Goal: Book appointment/travel/reservation

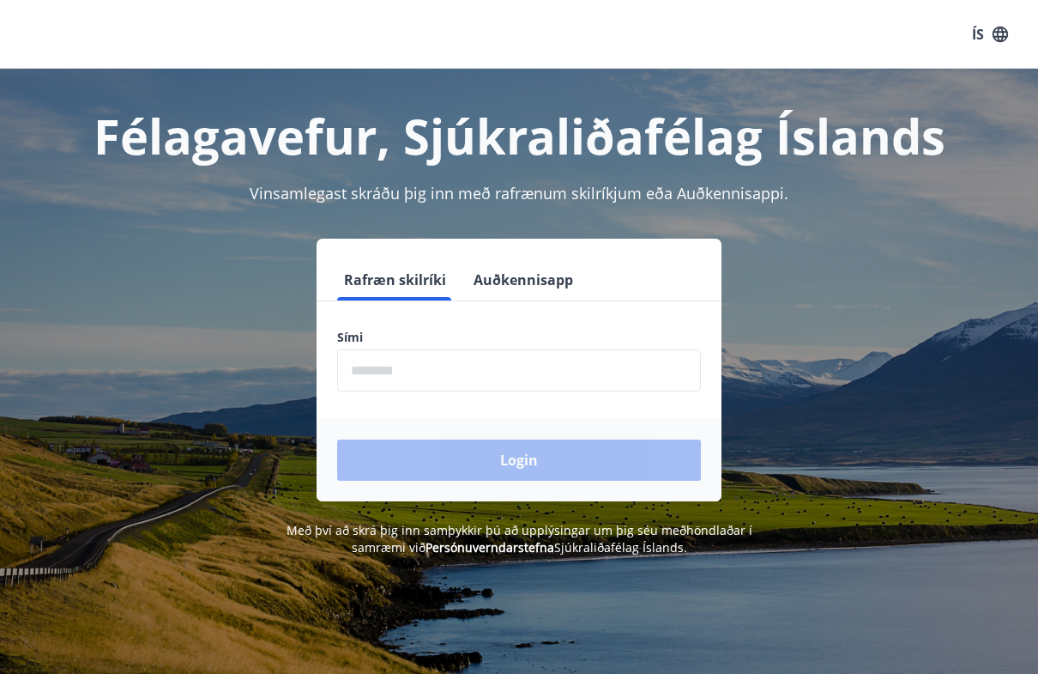
click at [643, 378] on input "phone" at bounding box center [519, 370] width 364 height 42
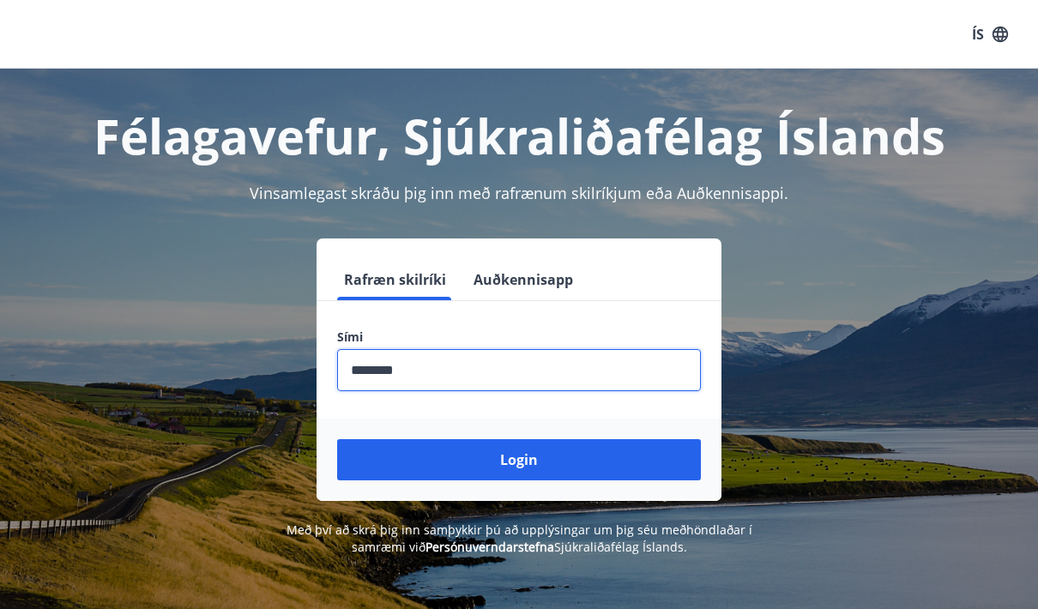
type input "********"
click at [519, 460] on button "Login" at bounding box center [519, 459] width 364 height 41
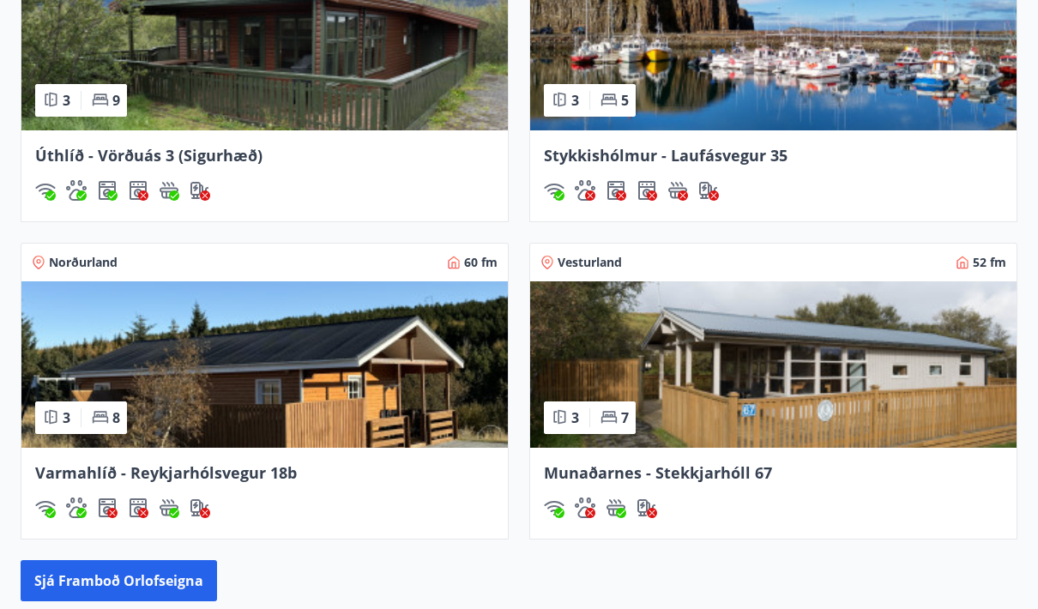
scroll to position [1377, 0]
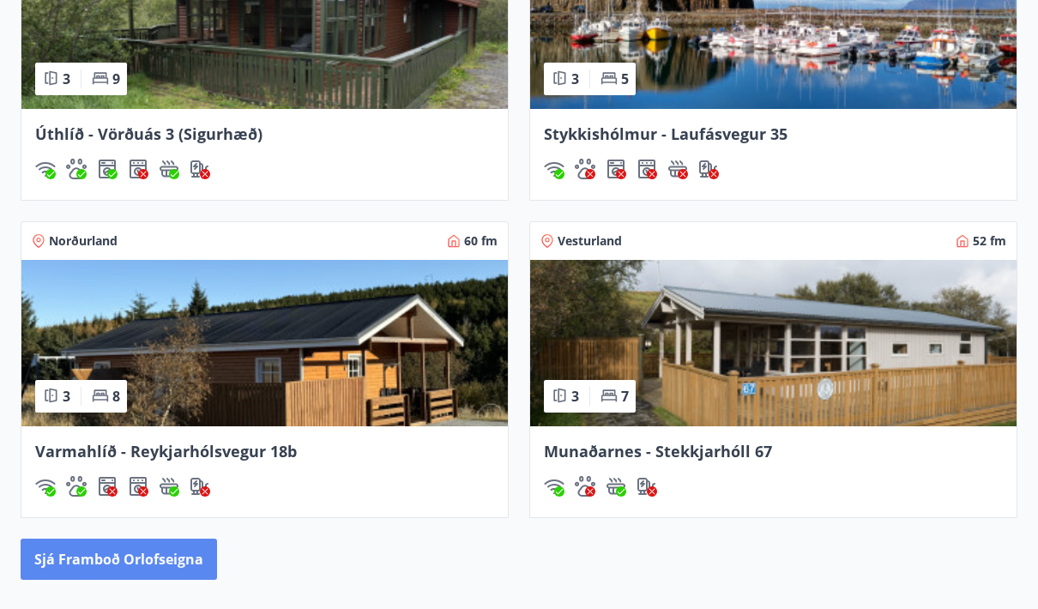
click at [95, 566] on button "Sjá framboð orlofseigna" at bounding box center [119, 560] width 197 height 41
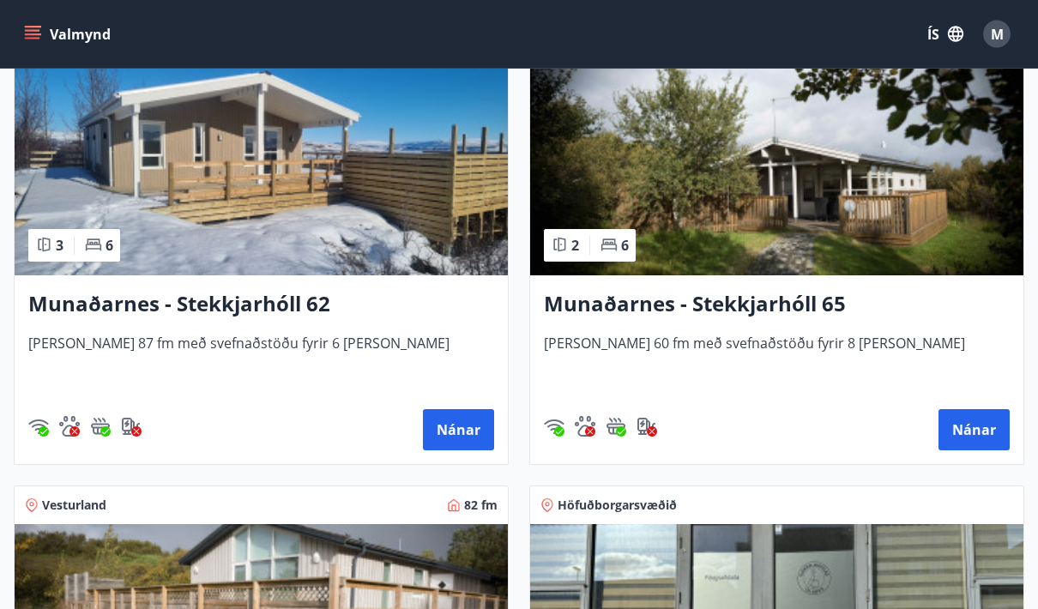
scroll to position [825, 0]
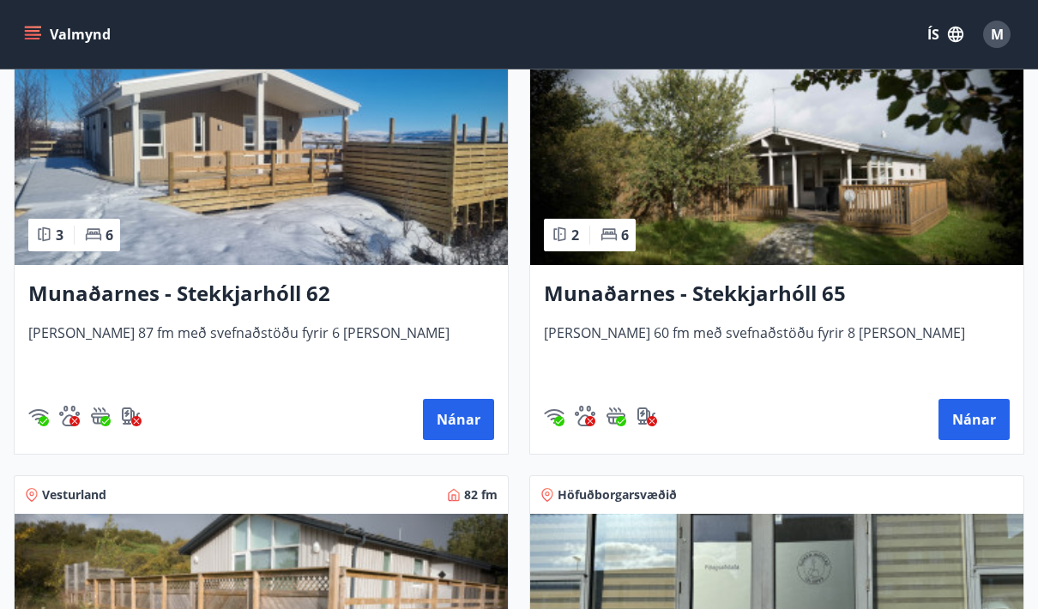
click at [86, 297] on h3 "Munaðarnes - Stekkjarhóll 62" at bounding box center [261, 294] width 466 height 31
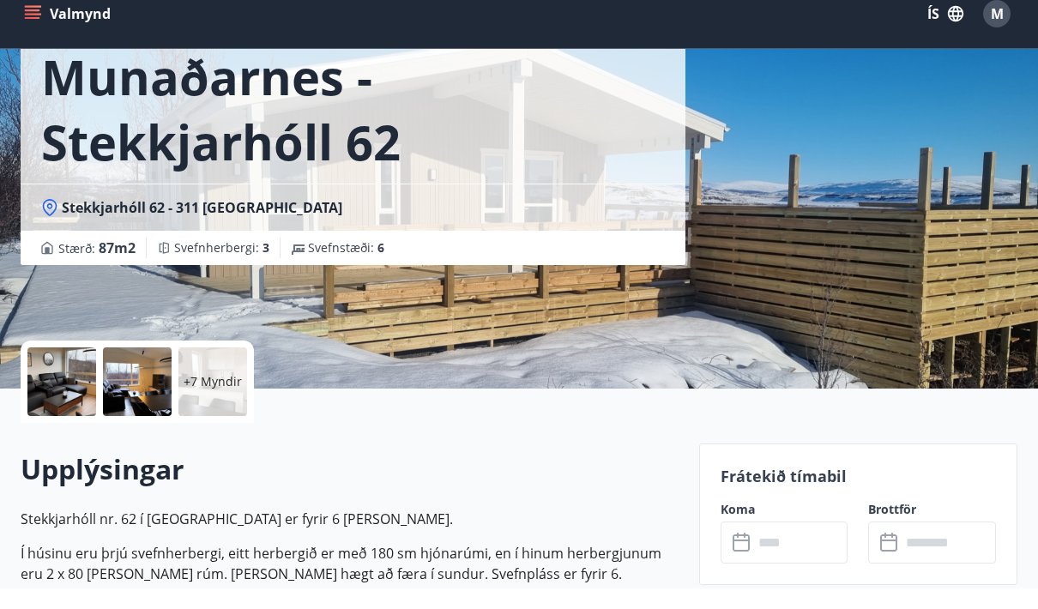
click at [63, 382] on div at bounding box center [61, 402] width 69 height 69
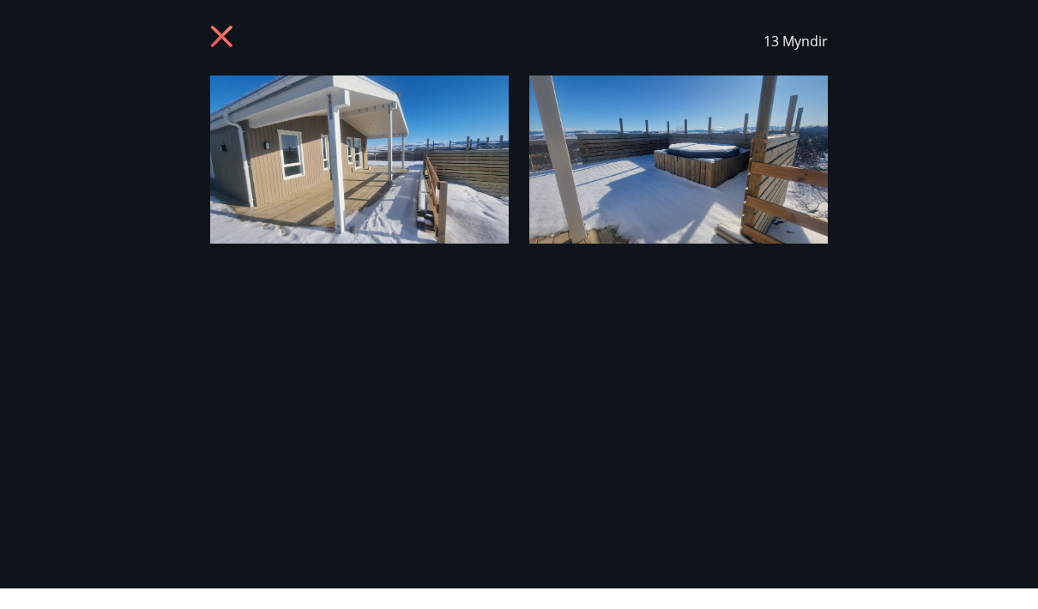
scroll to position [126, 0]
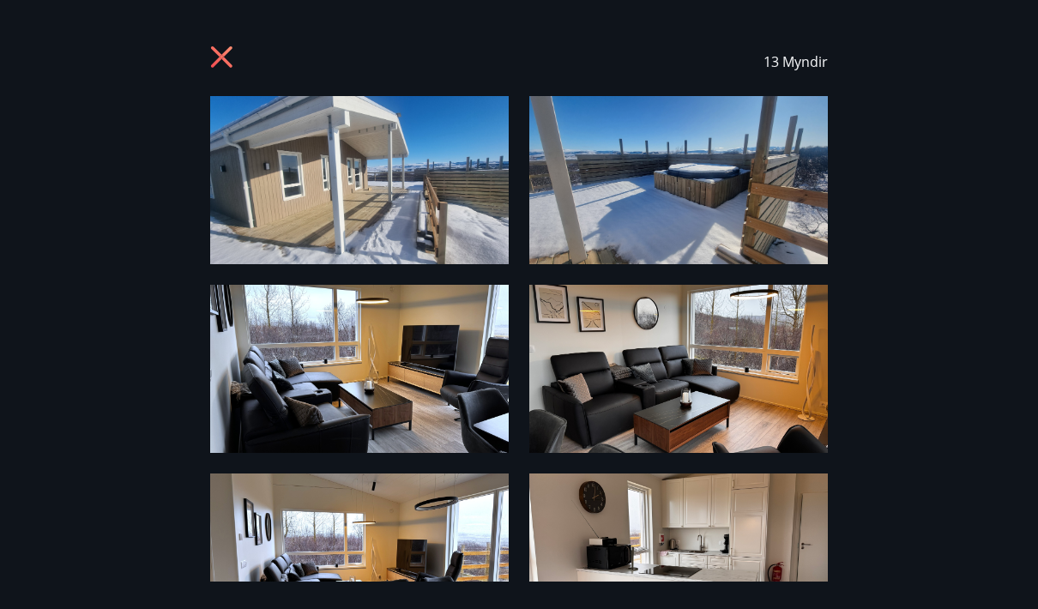
click at [443, 203] on img at bounding box center [359, 180] width 299 height 168
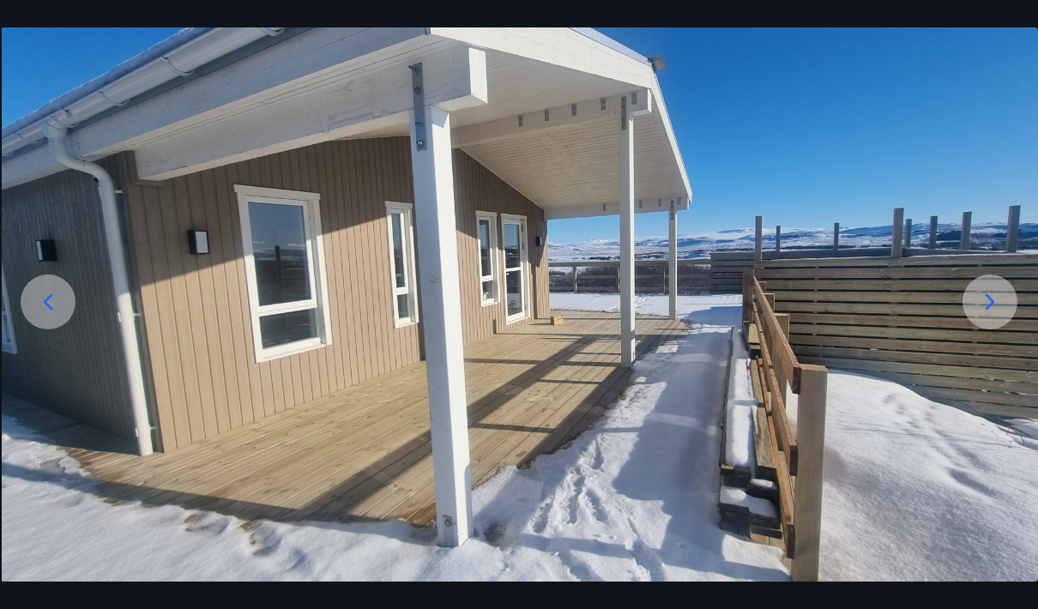
scroll to position [99, 0]
click at [984, 316] on icon at bounding box center [990, 301] width 27 height 27
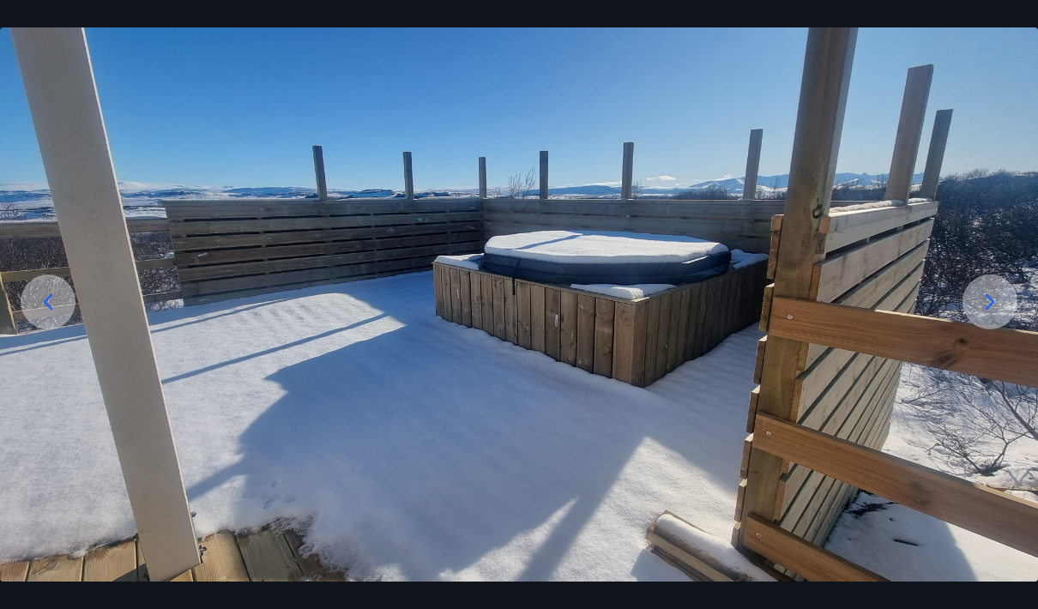
click at [990, 316] on icon at bounding box center [990, 301] width 27 height 27
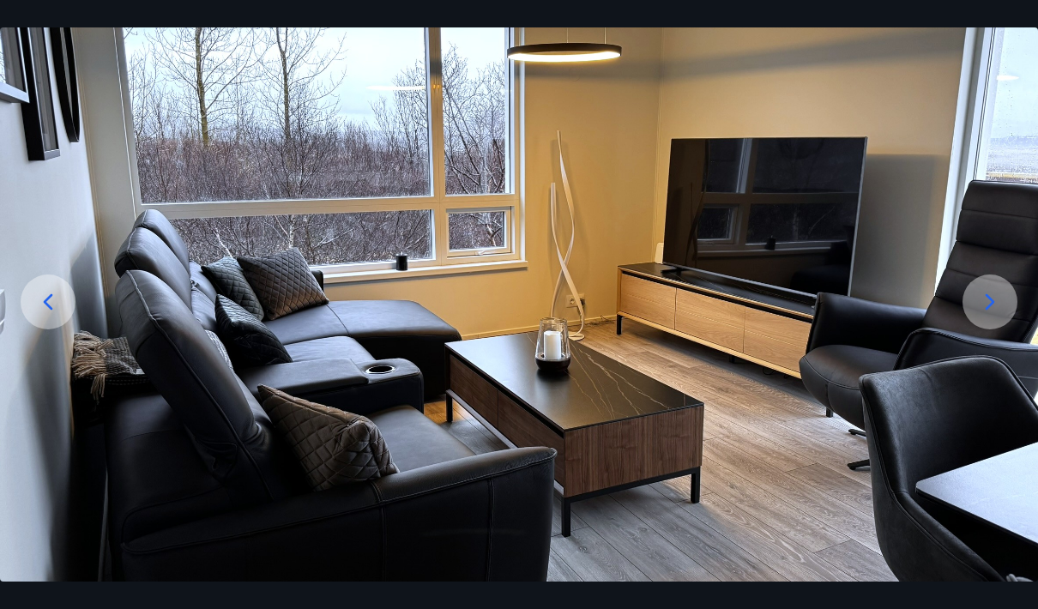
click at [985, 316] on icon at bounding box center [990, 301] width 27 height 27
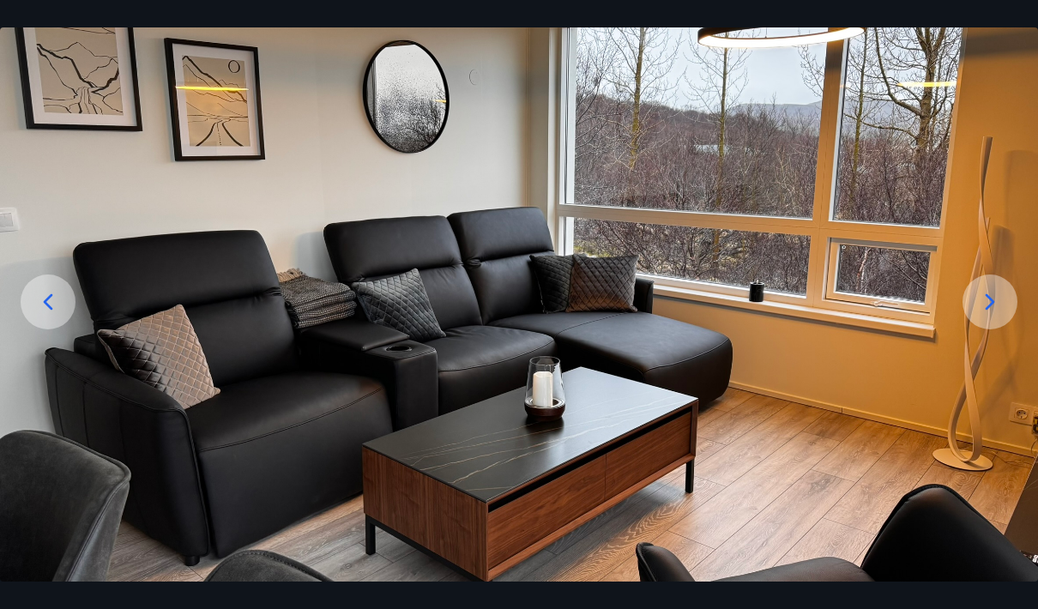
click at [987, 316] on icon at bounding box center [990, 301] width 27 height 27
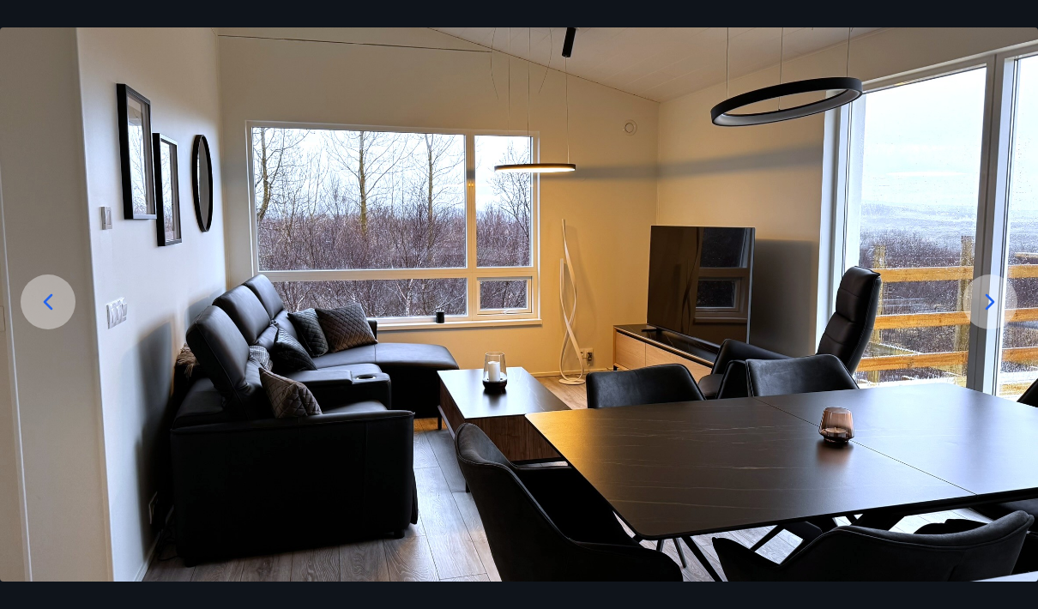
click at [995, 316] on icon at bounding box center [990, 301] width 27 height 27
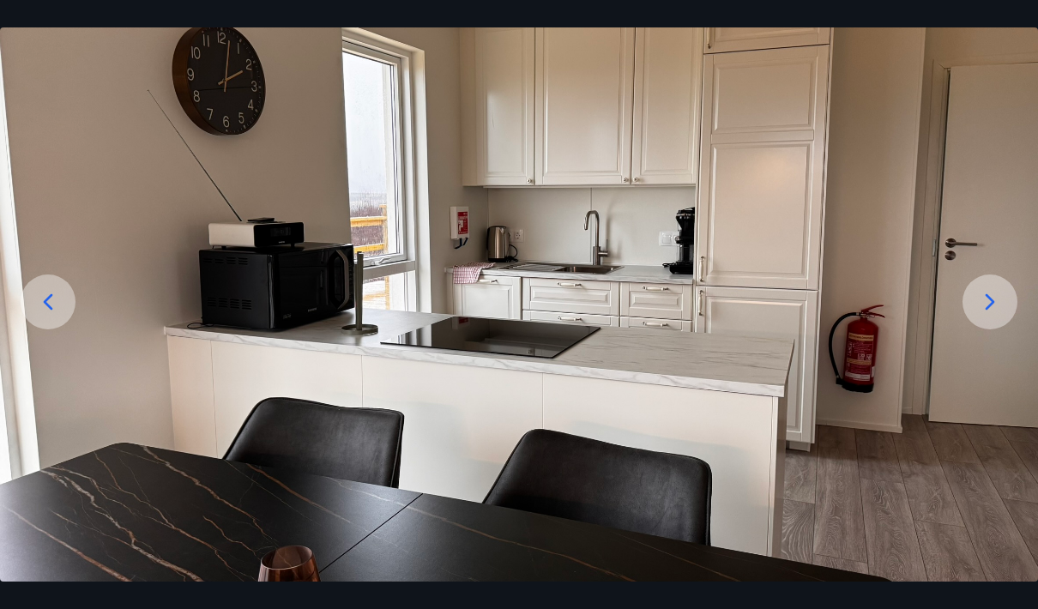
click at [995, 316] on icon at bounding box center [990, 301] width 27 height 27
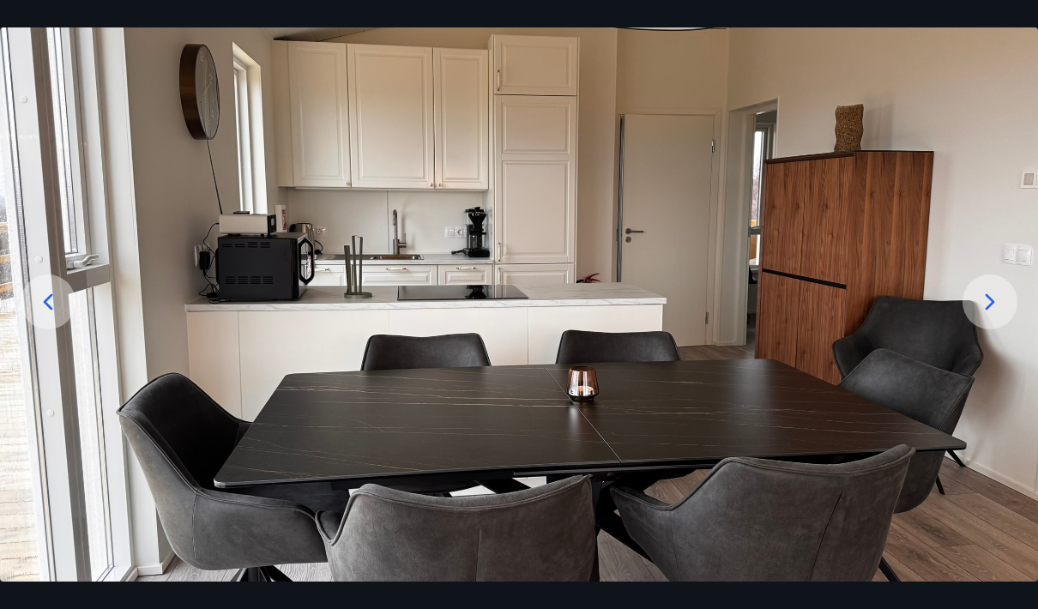
click at [996, 316] on icon at bounding box center [990, 301] width 27 height 27
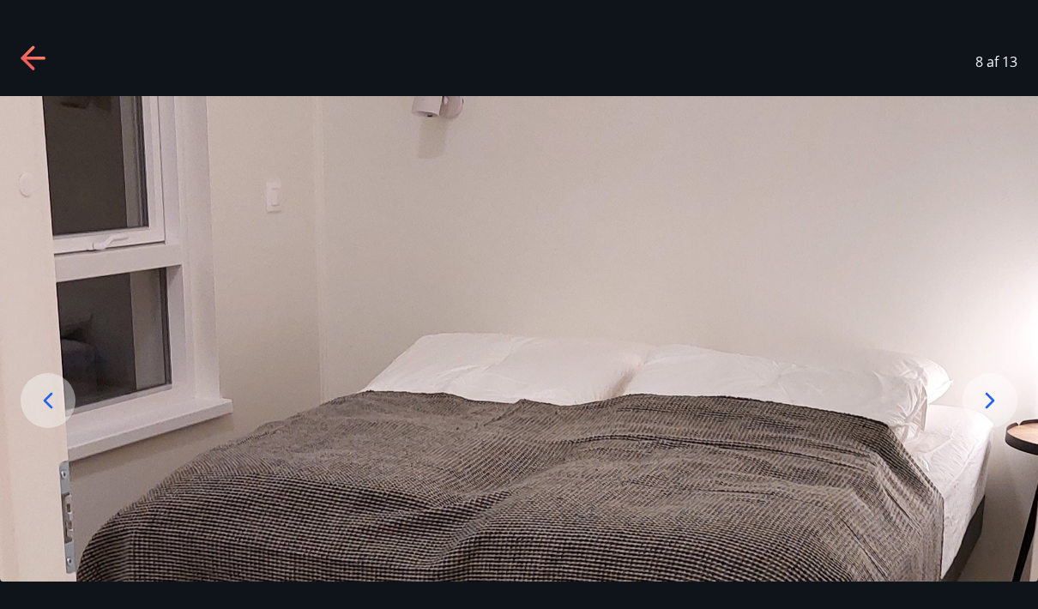
scroll to position [0, 0]
click at [966, 428] on div at bounding box center [990, 400] width 55 height 55
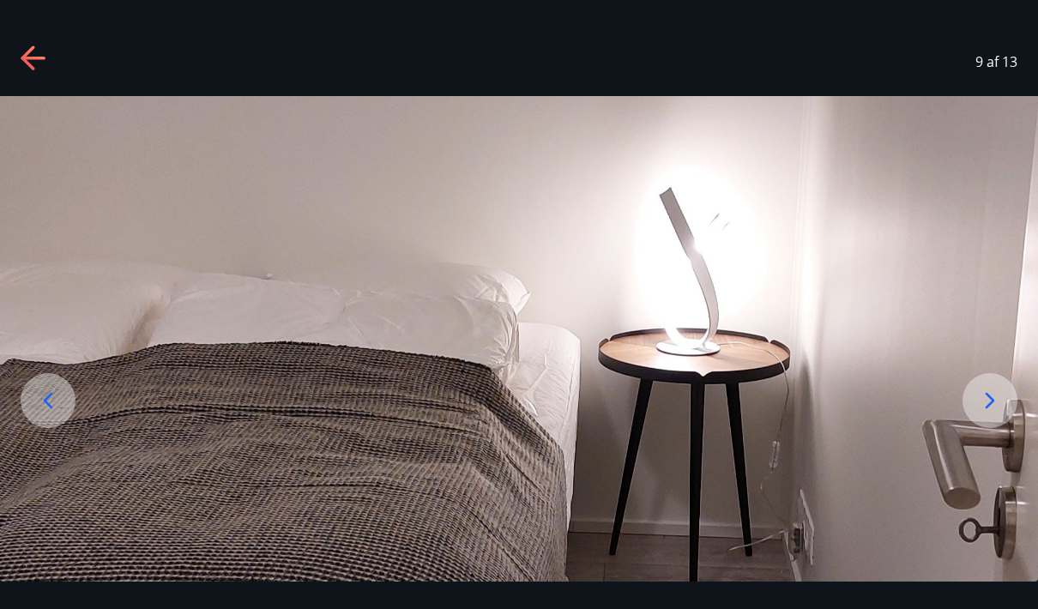
click at [990, 415] on icon at bounding box center [990, 400] width 27 height 27
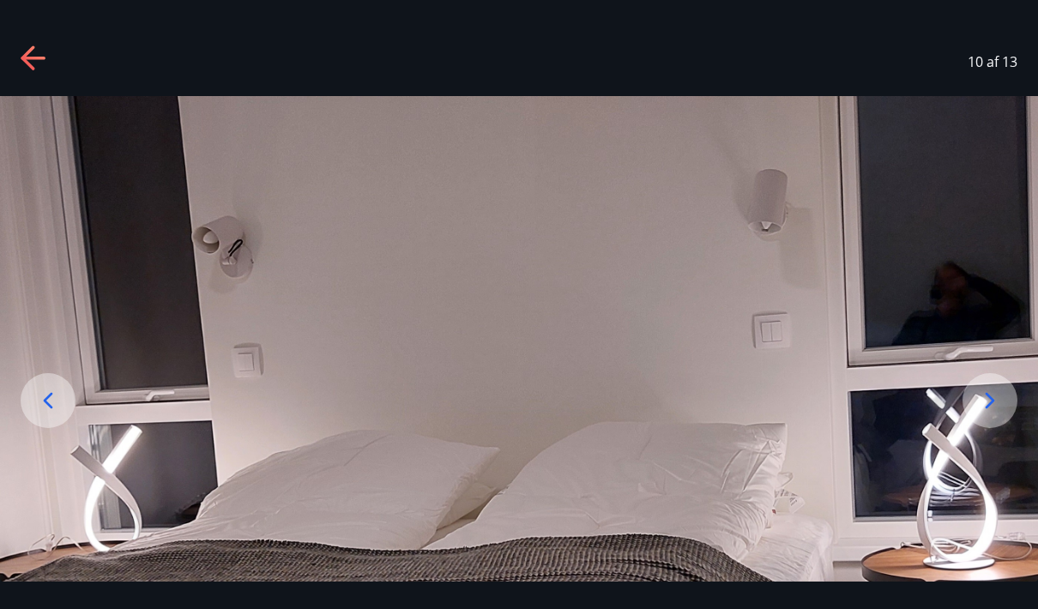
click at [992, 415] on icon at bounding box center [990, 400] width 27 height 27
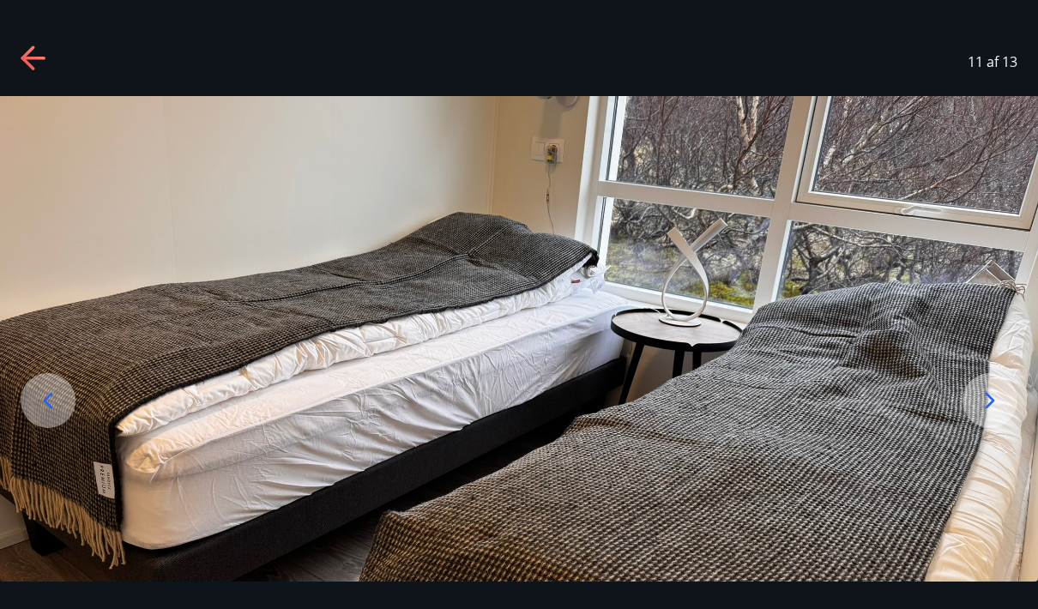
click at [981, 415] on icon at bounding box center [990, 400] width 27 height 27
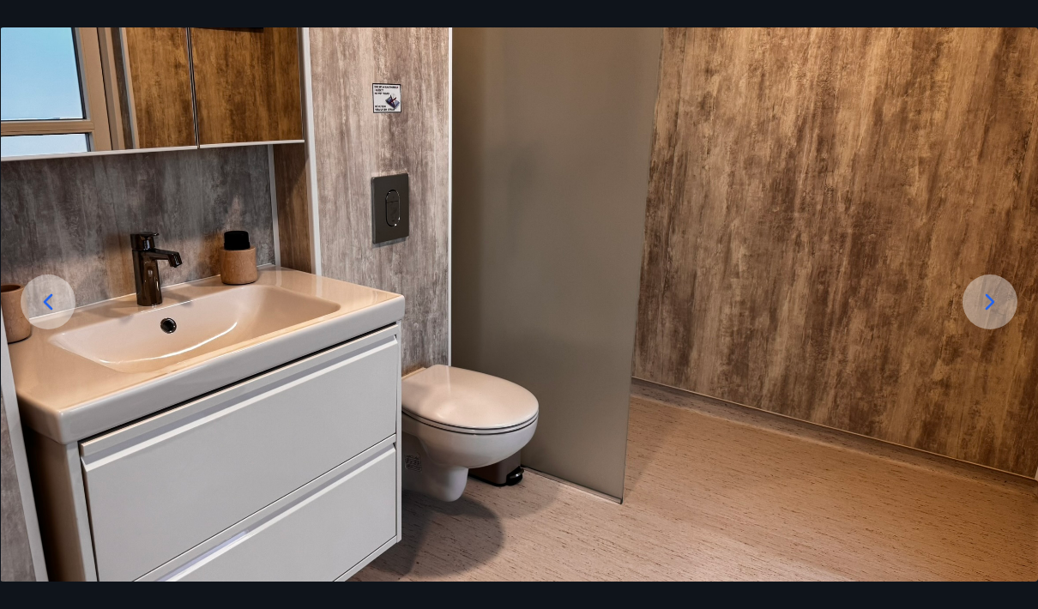
scroll to position [99, 0]
click at [986, 330] on div at bounding box center [990, 302] width 55 height 55
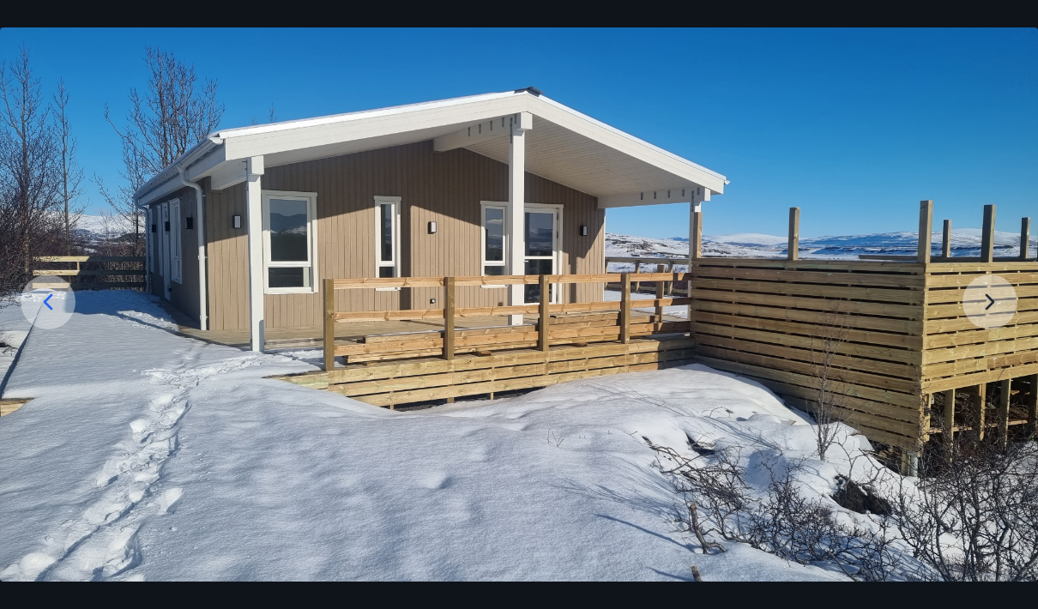
click at [986, 354] on img at bounding box center [519, 289] width 1038 height 584
click at [990, 346] on img at bounding box center [519, 289] width 1038 height 584
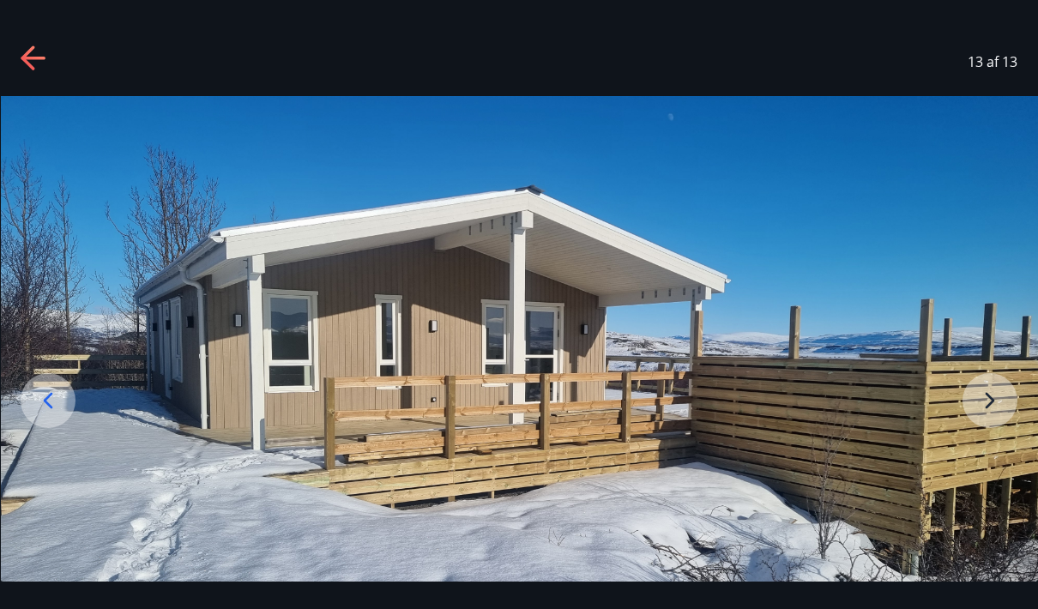
scroll to position [0, 0]
click at [39, 58] on icon at bounding box center [33, 58] width 24 height 3
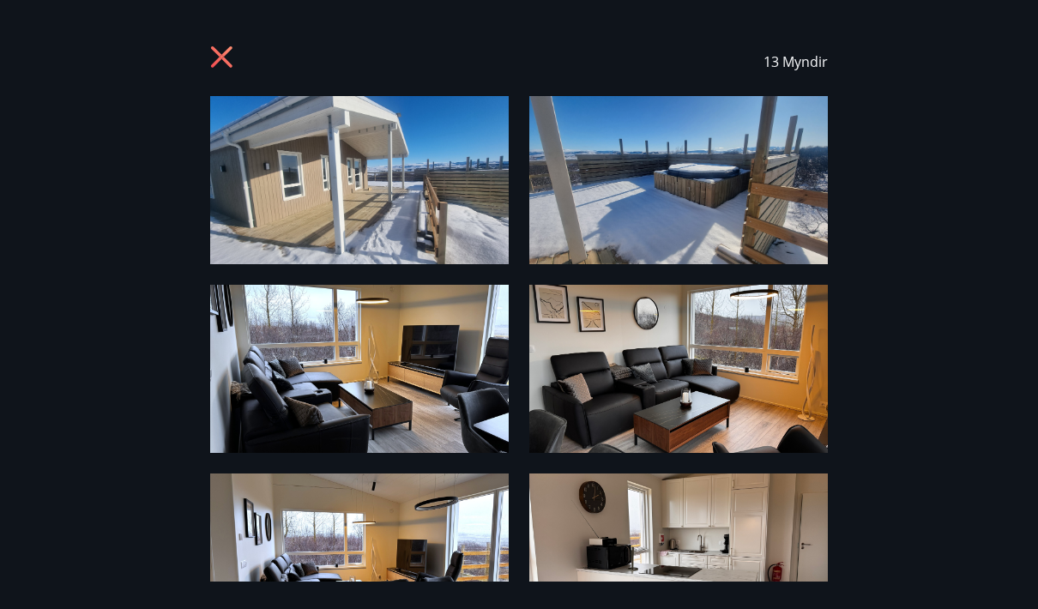
click at [237, 53] on icon at bounding box center [223, 58] width 27 height 27
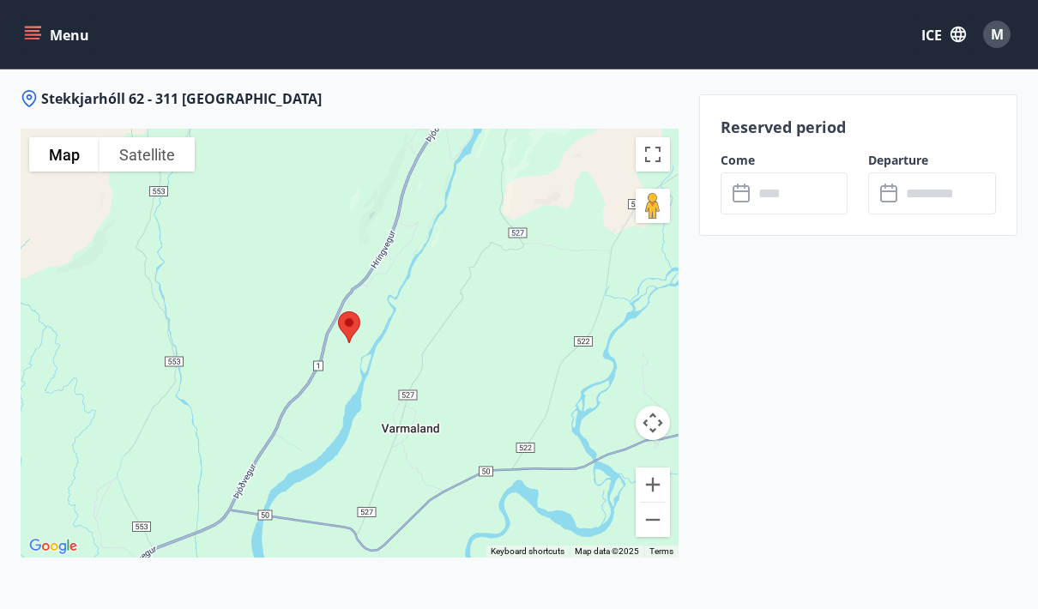
scroll to position [3085, 0]
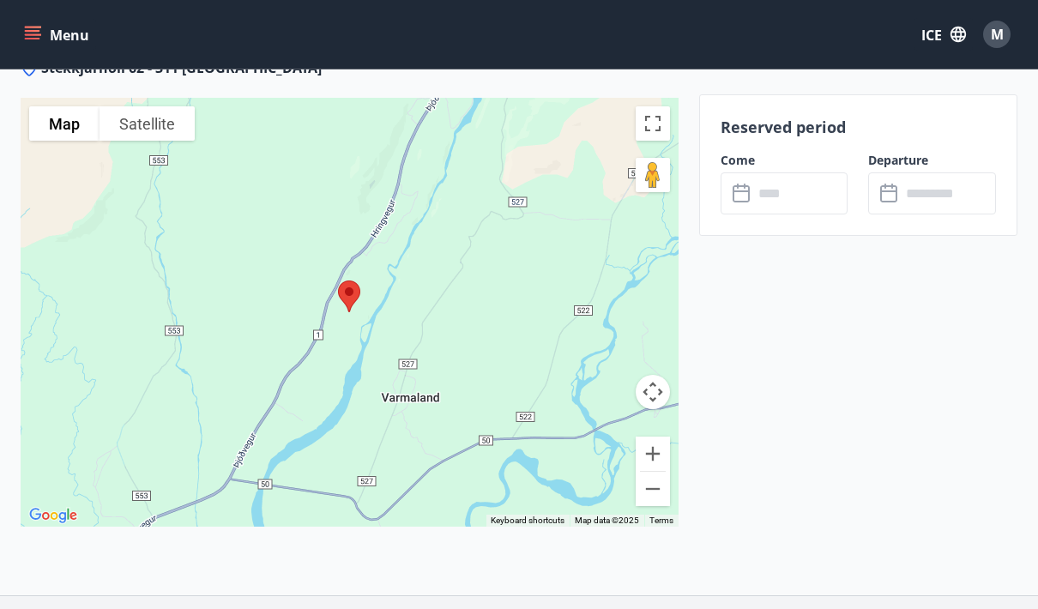
click at [667, 397] on button "Map camera controls" at bounding box center [653, 392] width 34 height 34
click at [360, 318] on img at bounding box center [349, 296] width 36 height 45
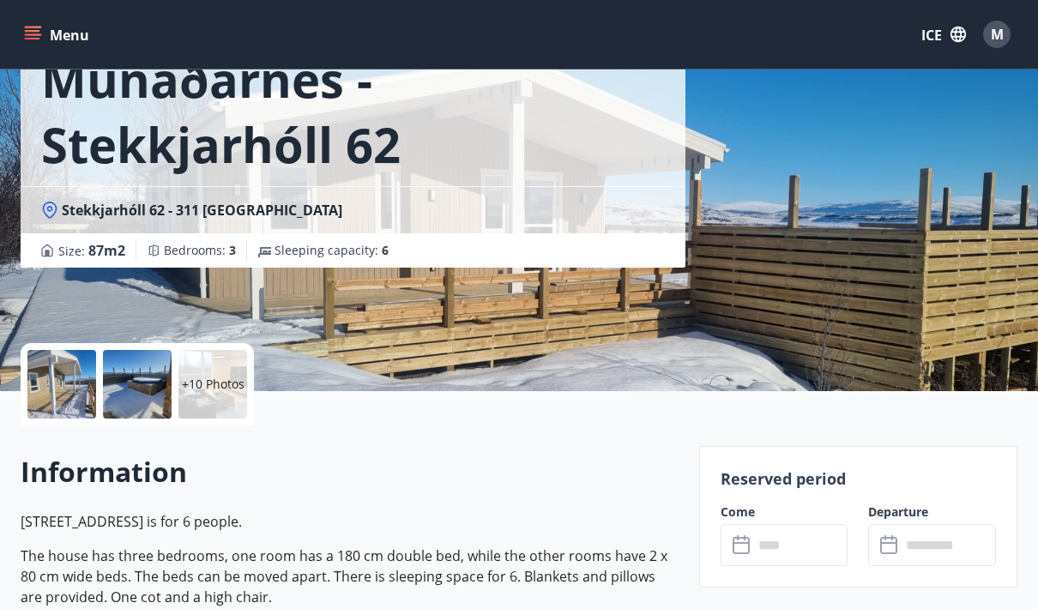
scroll to position [0, 0]
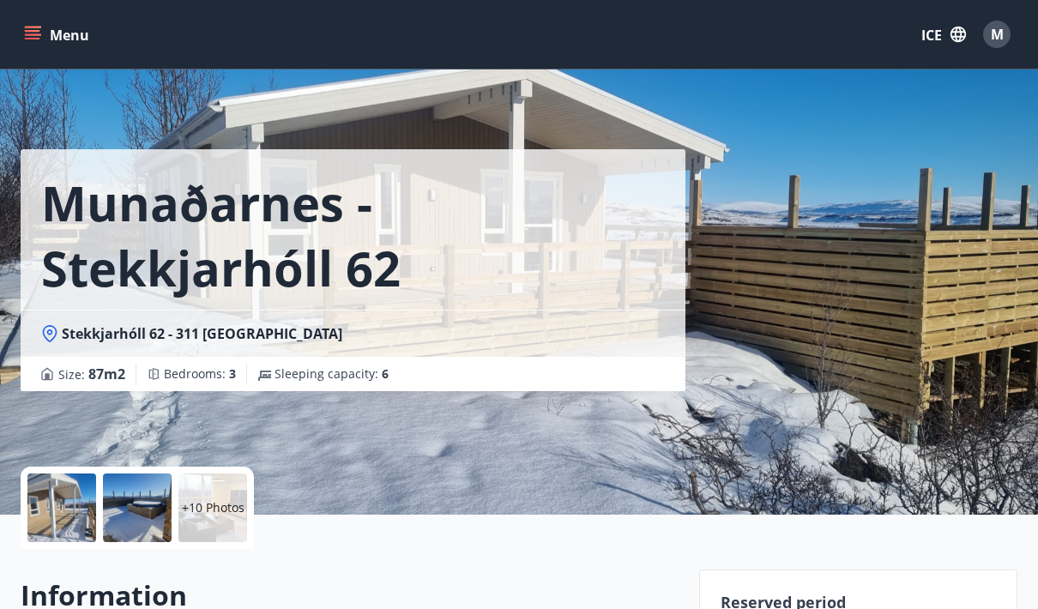
click at [68, 519] on div at bounding box center [61, 508] width 69 height 69
click at [64, 519] on div at bounding box center [61, 508] width 69 height 69
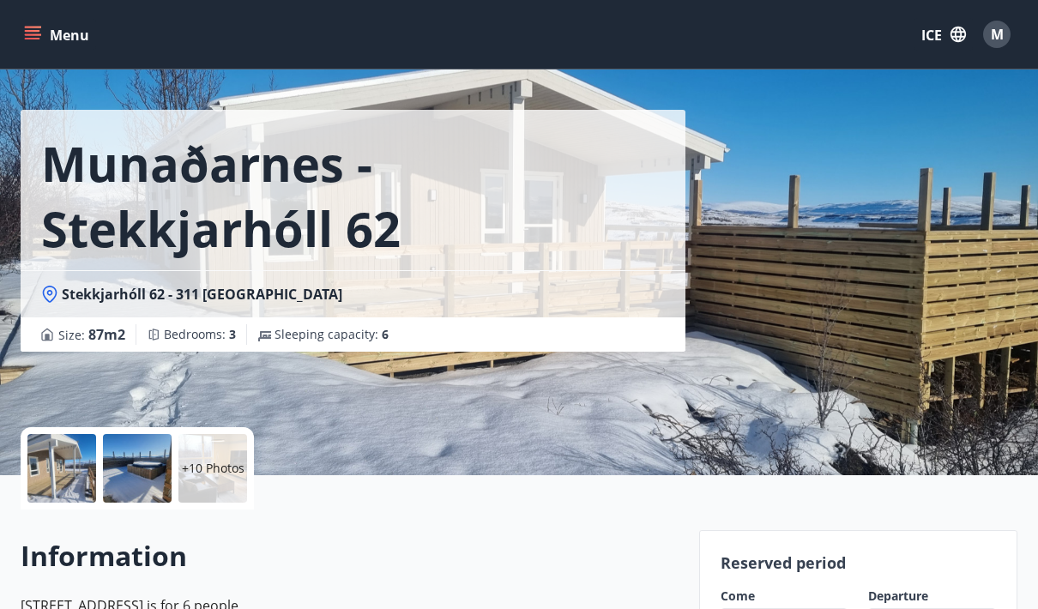
scroll to position [49, 0]
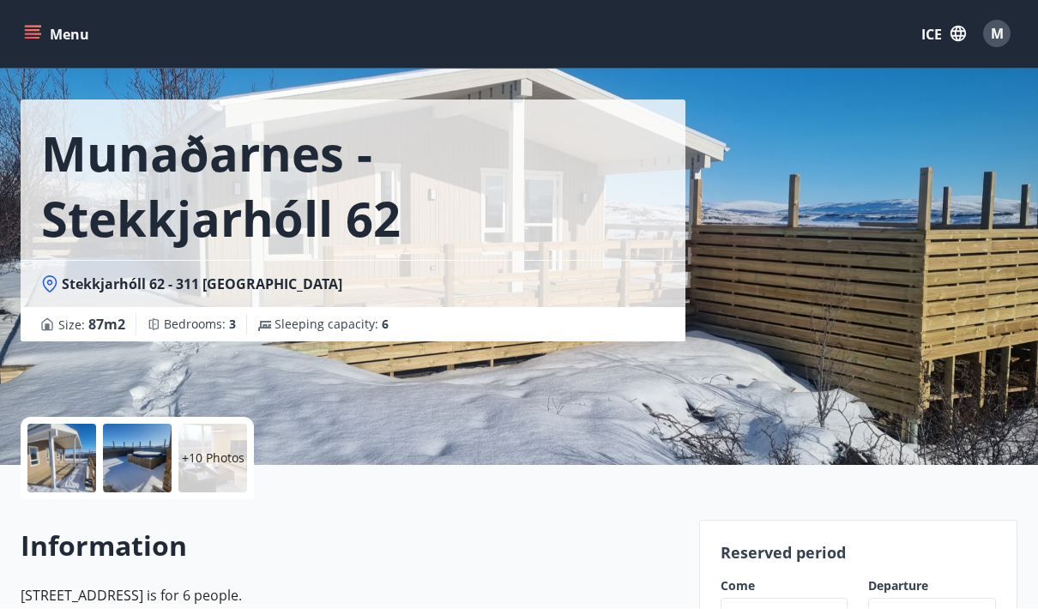
click at [70, 466] on div at bounding box center [61, 459] width 69 height 69
click at [227, 472] on div "+10 Photos" at bounding box center [213, 459] width 69 height 69
click at [69, 465] on div at bounding box center [61, 459] width 69 height 69
click at [120, 478] on div at bounding box center [137, 459] width 69 height 69
click at [64, 474] on div at bounding box center [61, 459] width 69 height 69
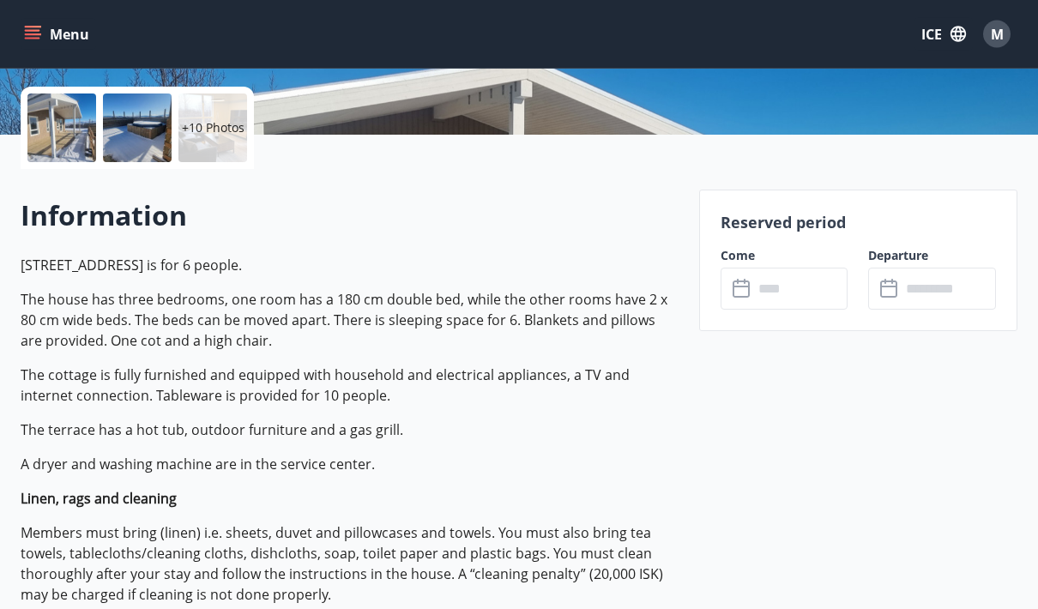
scroll to position [0, 0]
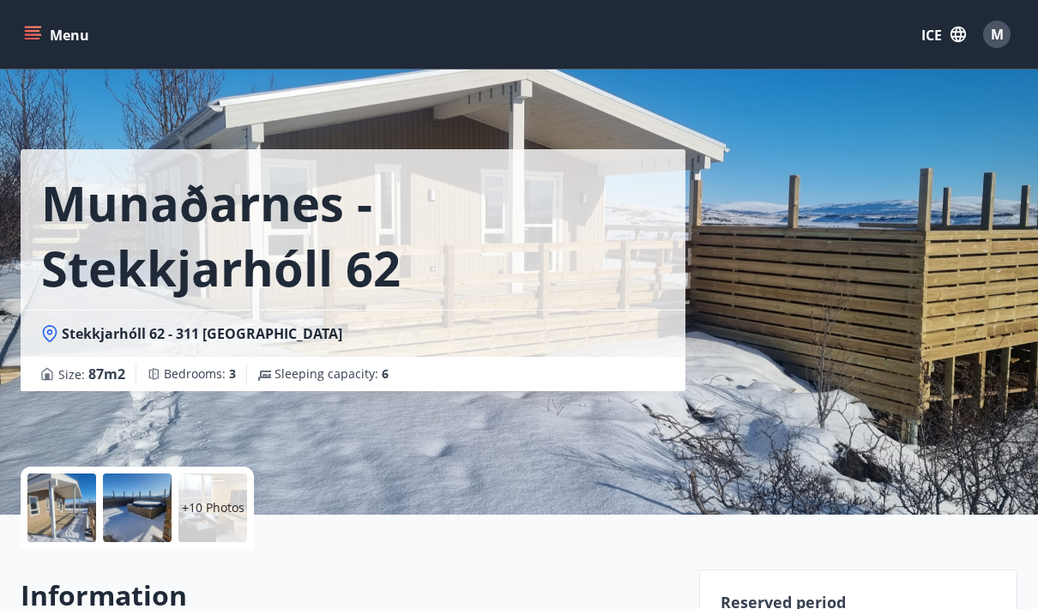
click at [65, 504] on div at bounding box center [61, 508] width 69 height 69
click at [136, 516] on div at bounding box center [137, 508] width 69 height 69
click at [218, 498] on div "+10 Photos" at bounding box center [213, 508] width 69 height 69
click at [76, 506] on div at bounding box center [61, 508] width 69 height 69
click at [83, 525] on div at bounding box center [61, 508] width 69 height 69
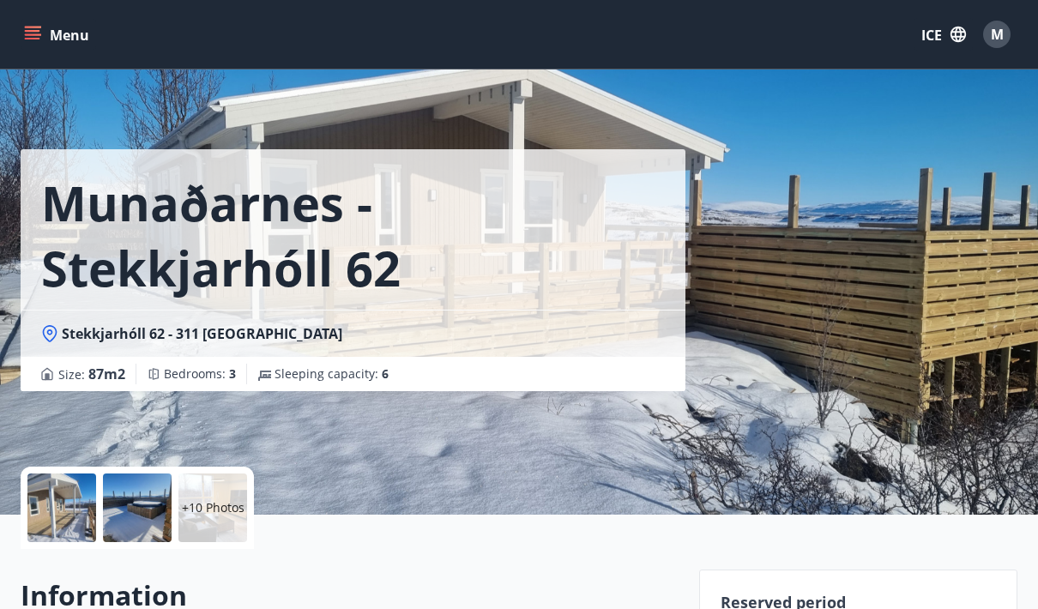
click at [148, 517] on div at bounding box center [137, 508] width 69 height 69
click at [227, 507] on font "+10 Photos" at bounding box center [213, 507] width 63 height 16
click at [66, 512] on div at bounding box center [61, 508] width 69 height 69
click at [70, 285] on font "Munaðarnes - Stekkjarhóll 62" at bounding box center [221, 235] width 360 height 130
click at [76, 523] on div at bounding box center [61, 508] width 69 height 69
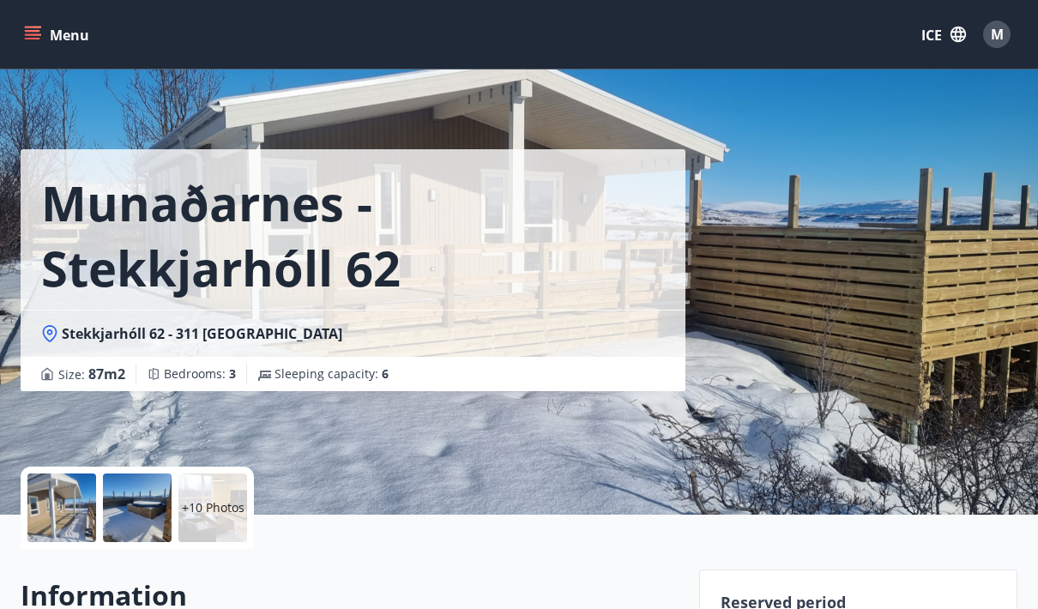
click at [114, 520] on div at bounding box center [137, 508] width 69 height 69
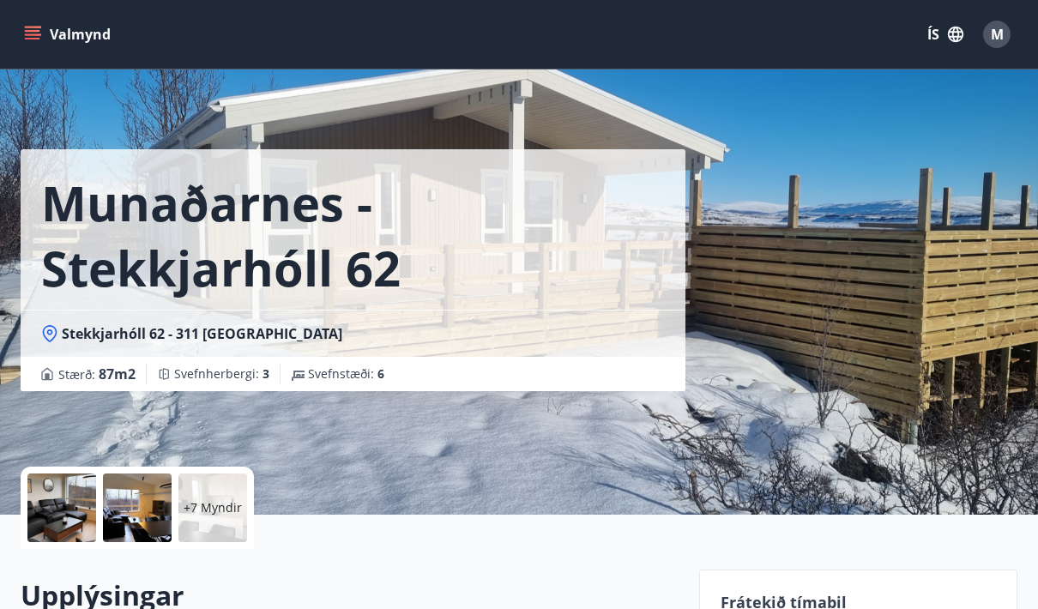
click at [60, 514] on div at bounding box center [61, 508] width 69 height 69
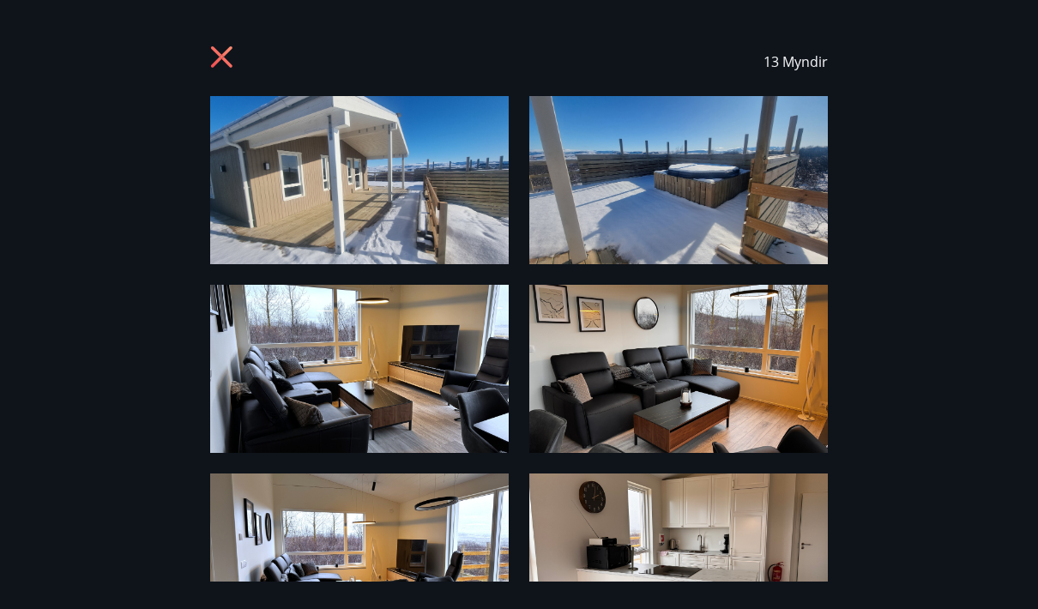
click at [294, 209] on img at bounding box center [359, 180] width 299 height 168
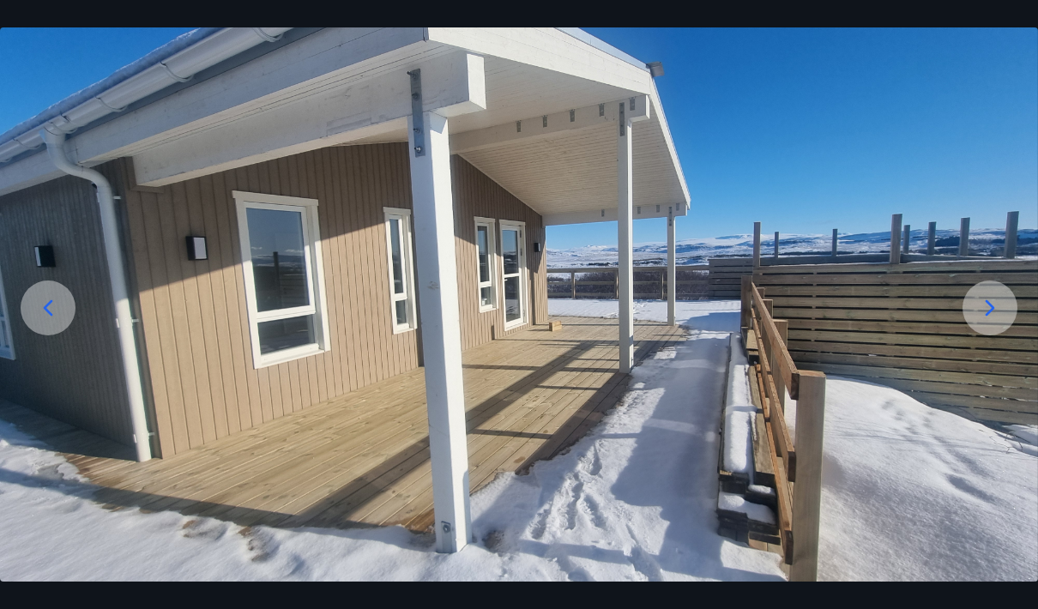
scroll to position [94, 0]
click at [999, 321] on icon at bounding box center [990, 307] width 27 height 27
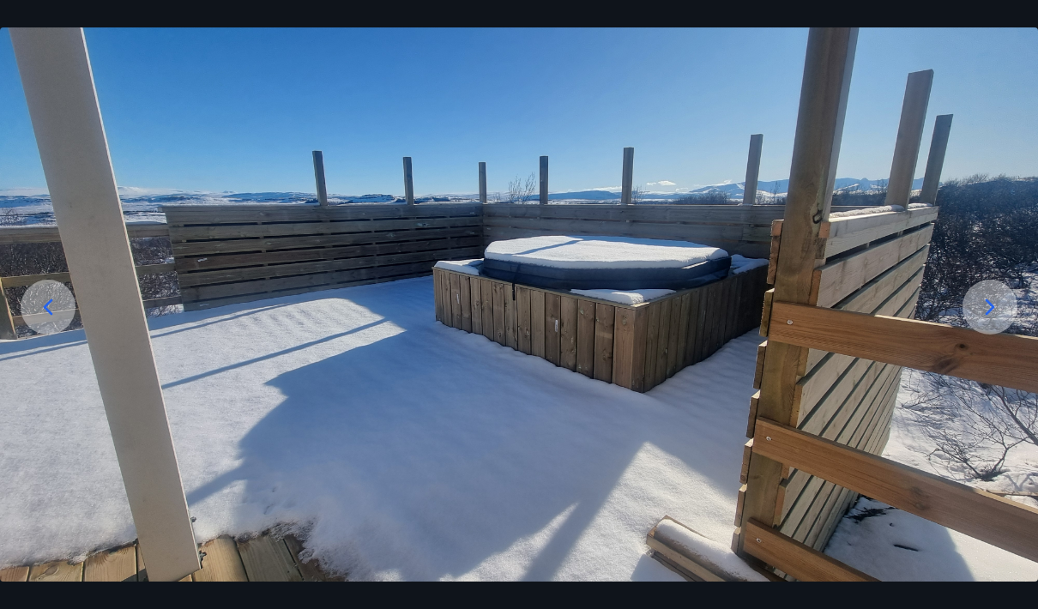
click at [1001, 335] on div at bounding box center [990, 307] width 55 height 55
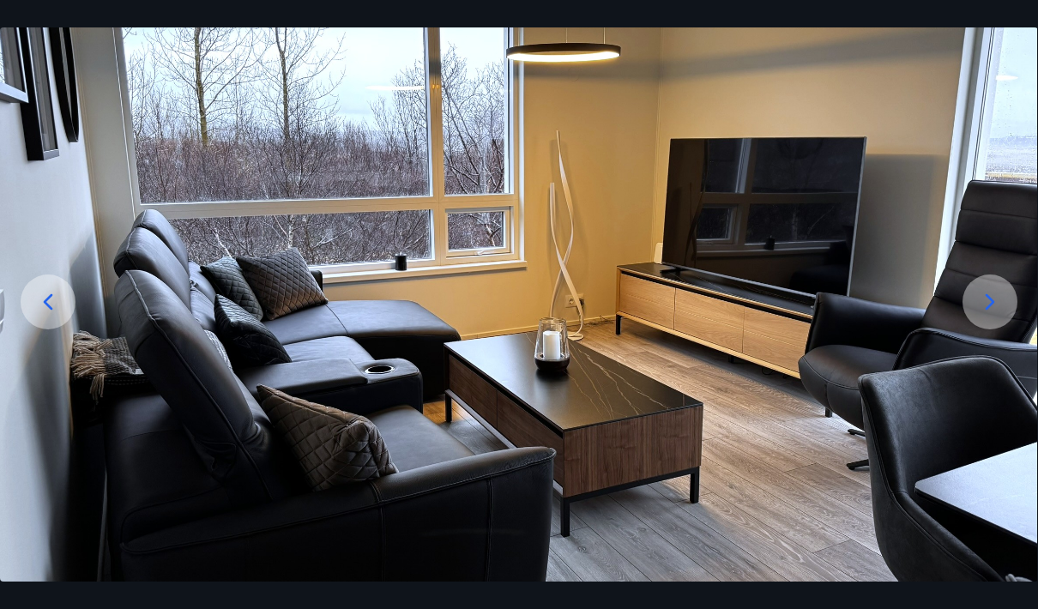
scroll to position [99, 0]
click at [987, 316] on icon at bounding box center [990, 301] width 27 height 27
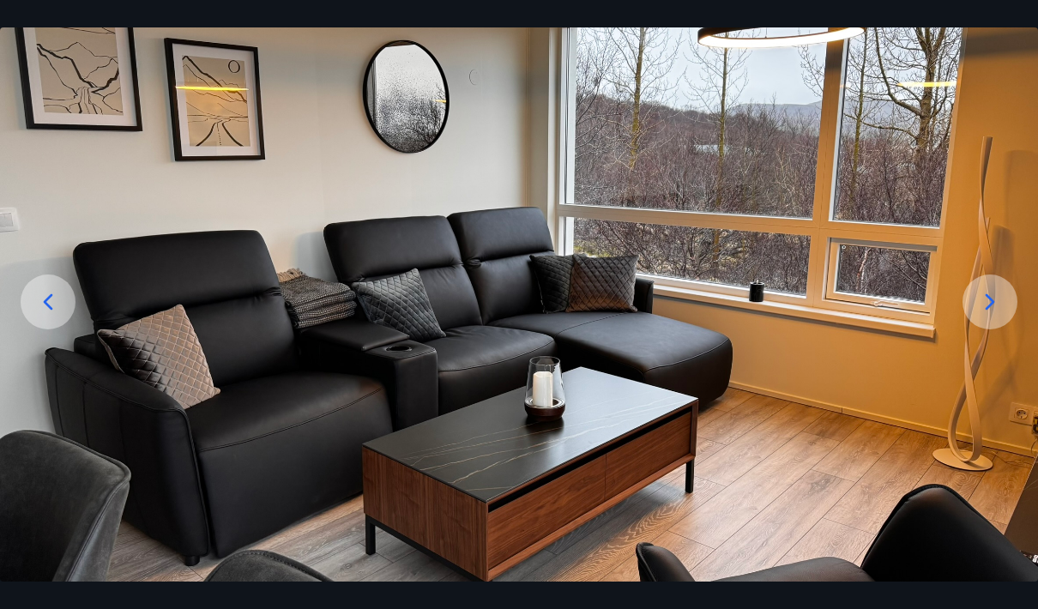
click at [985, 316] on icon at bounding box center [990, 301] width 27 height 27
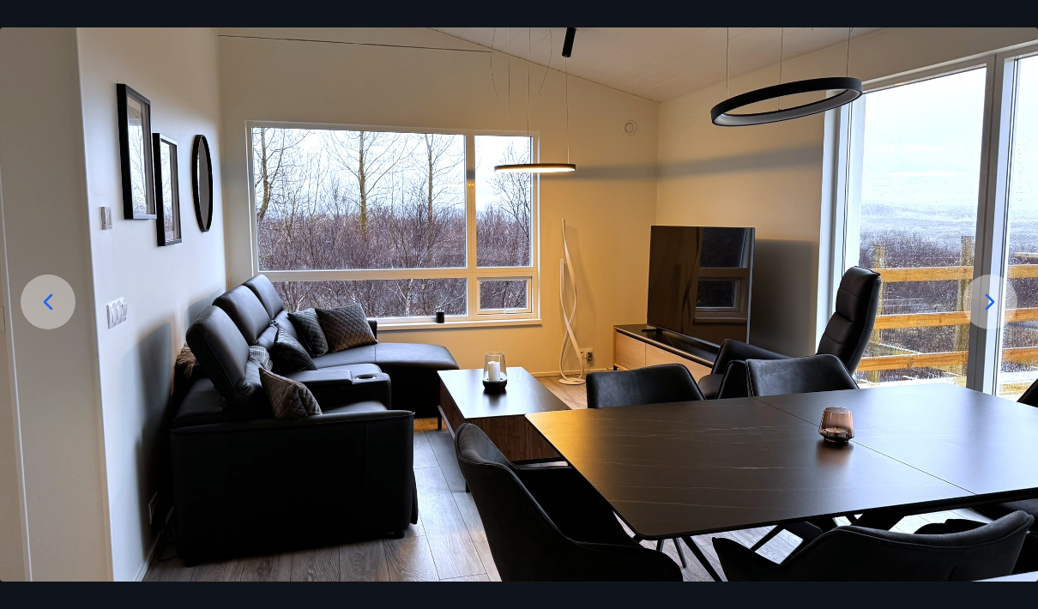
click at [996, 316] on icon at bounding box center [990, 301] width 27 height 27
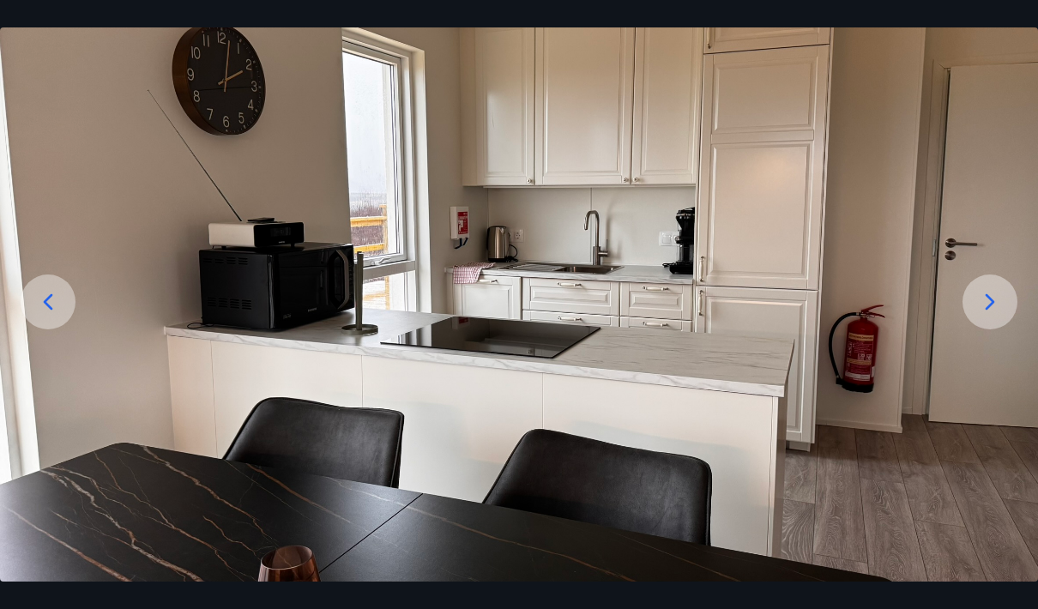
click at [997, 316] on icon at bounding box center [990, 301] width 27 height 27
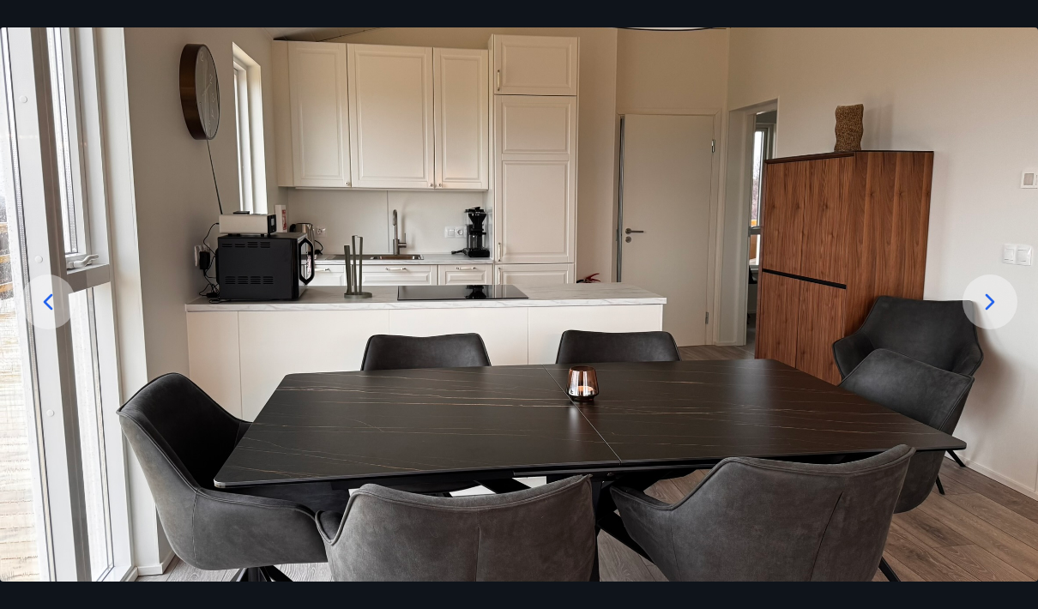
click at [999, 316] on icon at bounding box center [990, 301] width 27 height 27
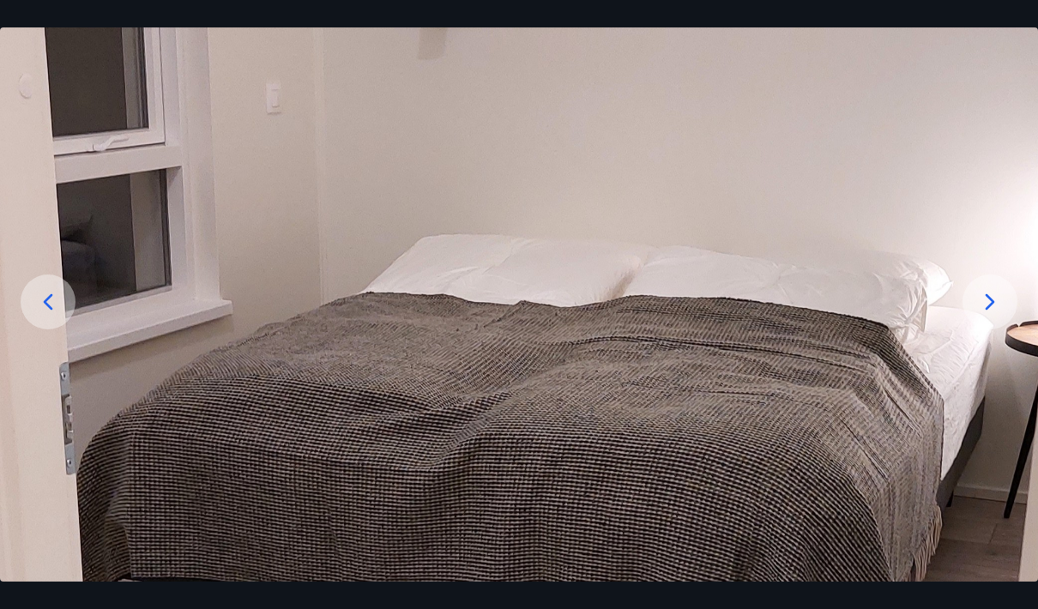
click at [1001, 316] on icon at bounding box center [990, 301] width 27 height 27
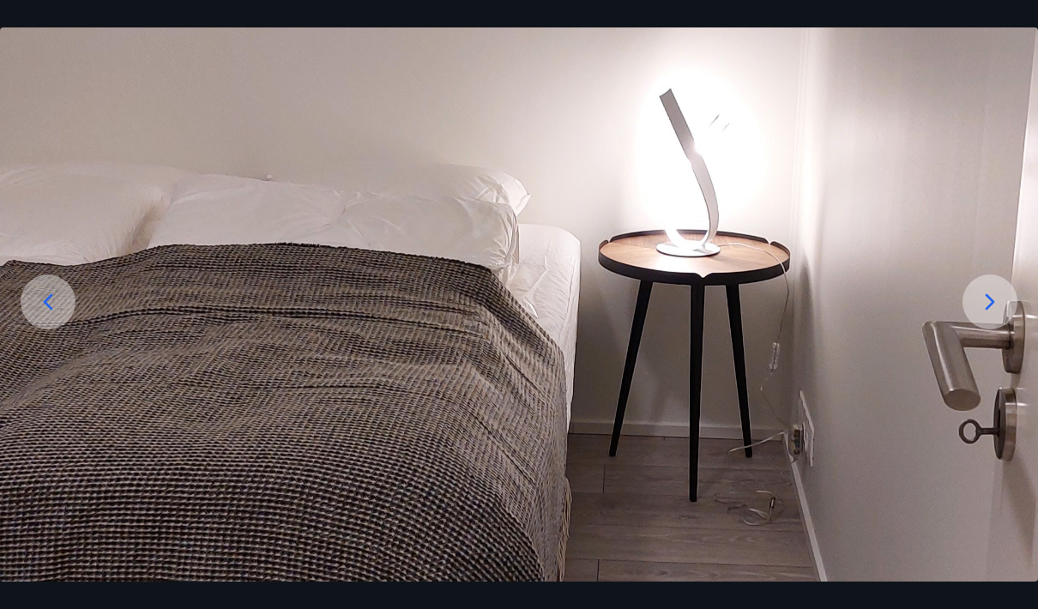
click at [1001, 316] on icon at bounding box center [990, 301] width 27 height 27
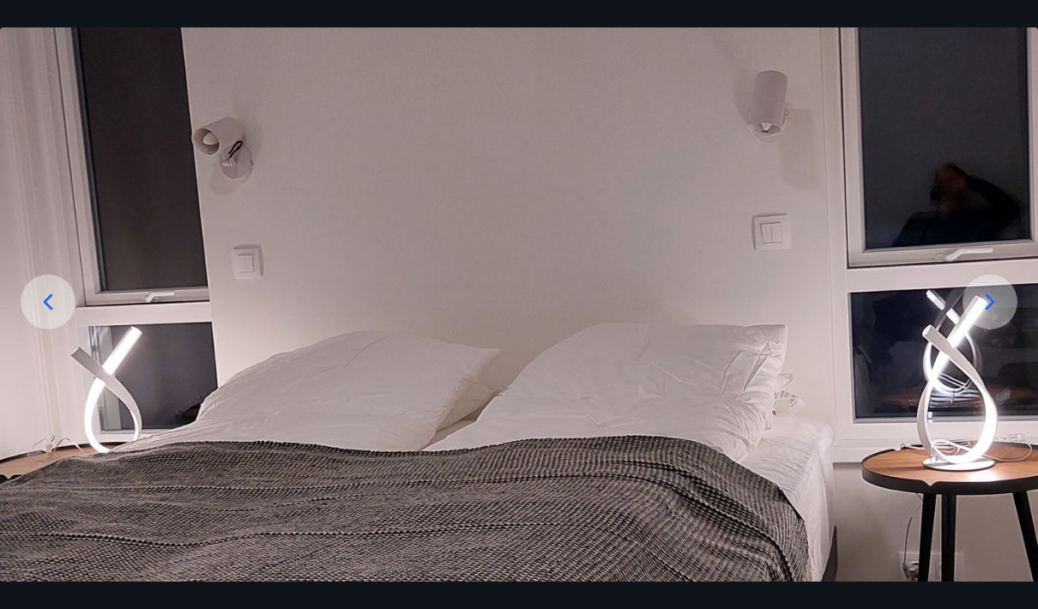
click at [1004, 316] on icon at bounding box center [990, 301] width 27 height 27
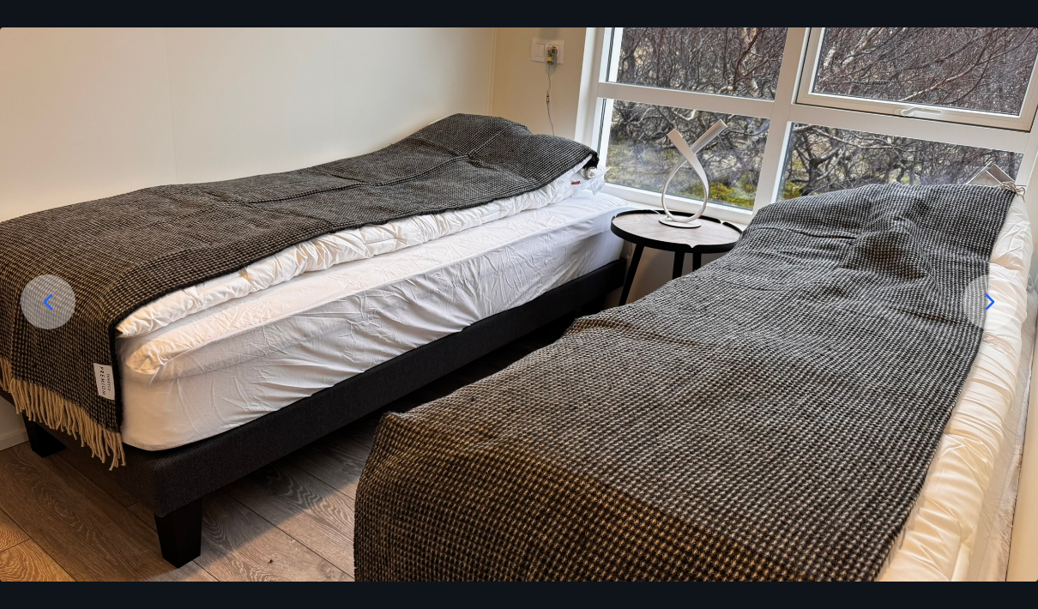
click at [1001, 316] on icon at bounding box center [990, 301] width 27 height 27
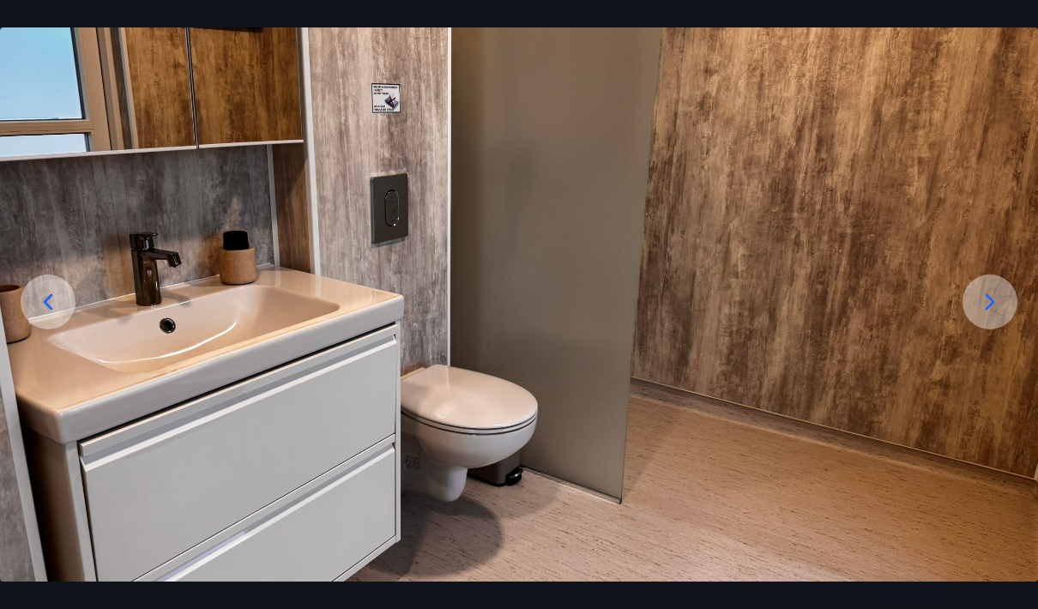
click at [1005, 330] on div at bounding box center [990, 302] width 55 height 55
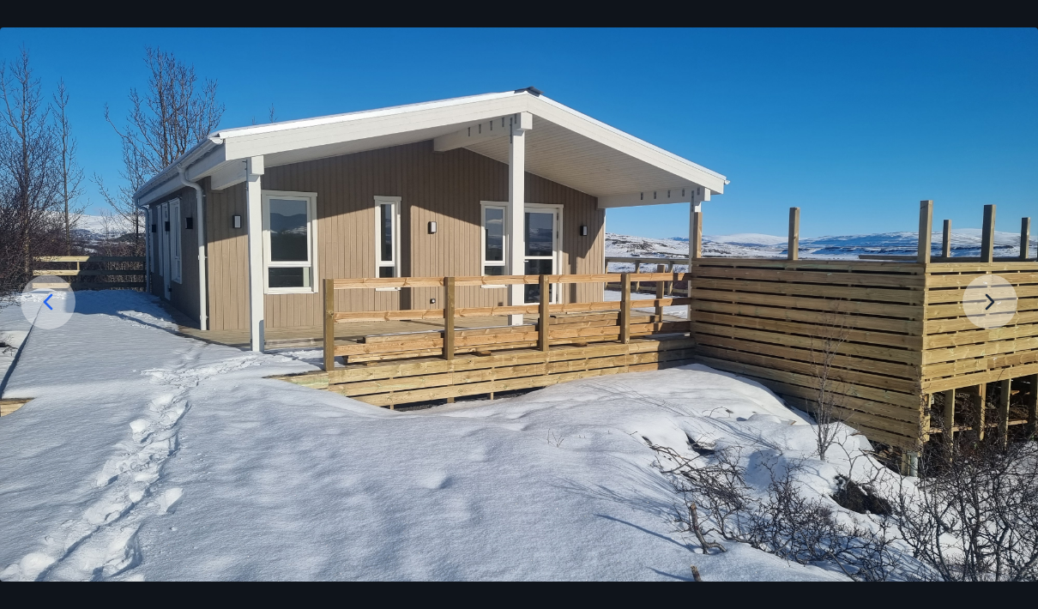
click at [999, 353] on img at bounding box center [519, 289] width 1038 height 584
click at [995, 342] on img at bounding box center [519, 289] width 1038 height 584
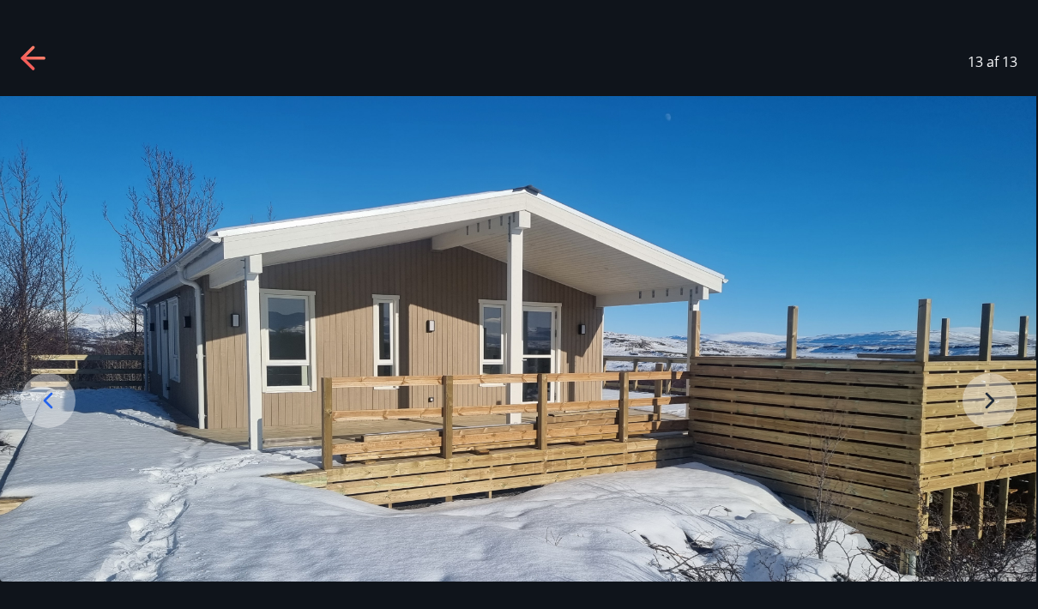
scroll to position [0, 0]
click at [47, 63] on icon at bounding box center [34, 58] width 27 height 27
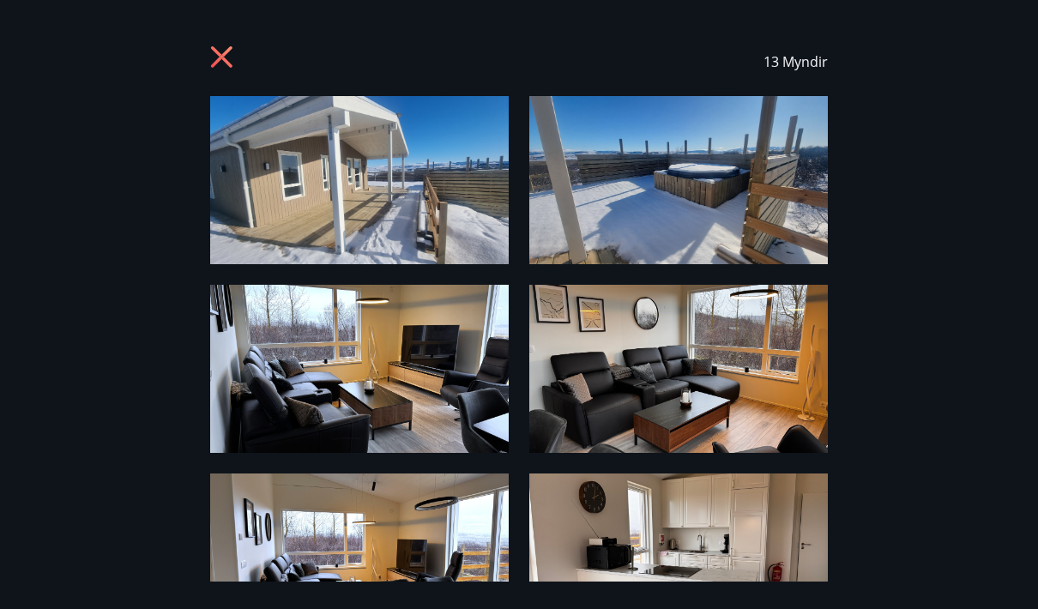
click at [224, 59] on icon at bounding box center [221, 56] width 21 height 21
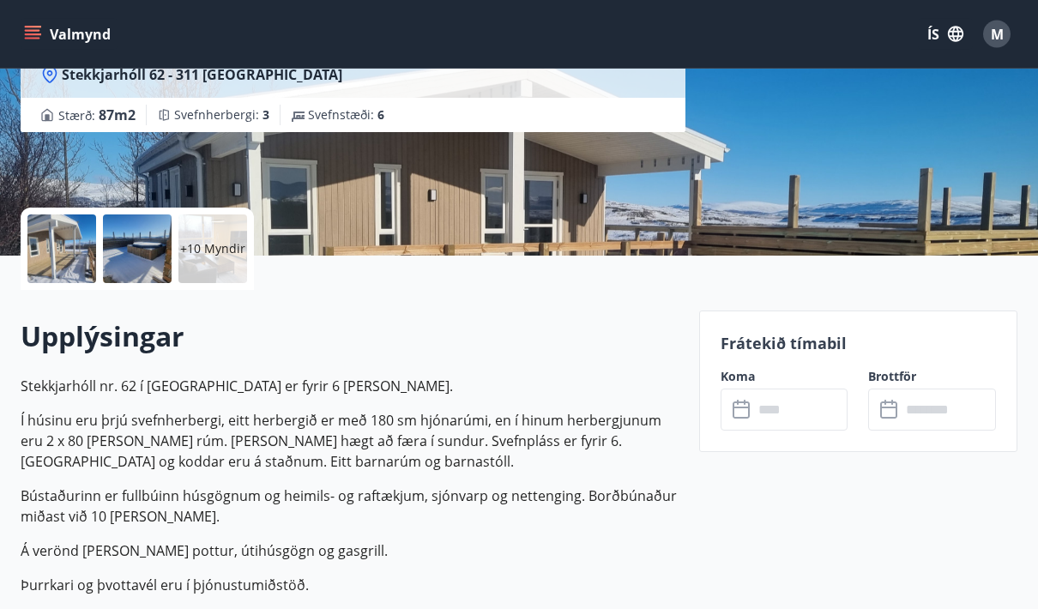
click at [764, 411] on input "text" at bounding box center [801, 411] width 95 height 42
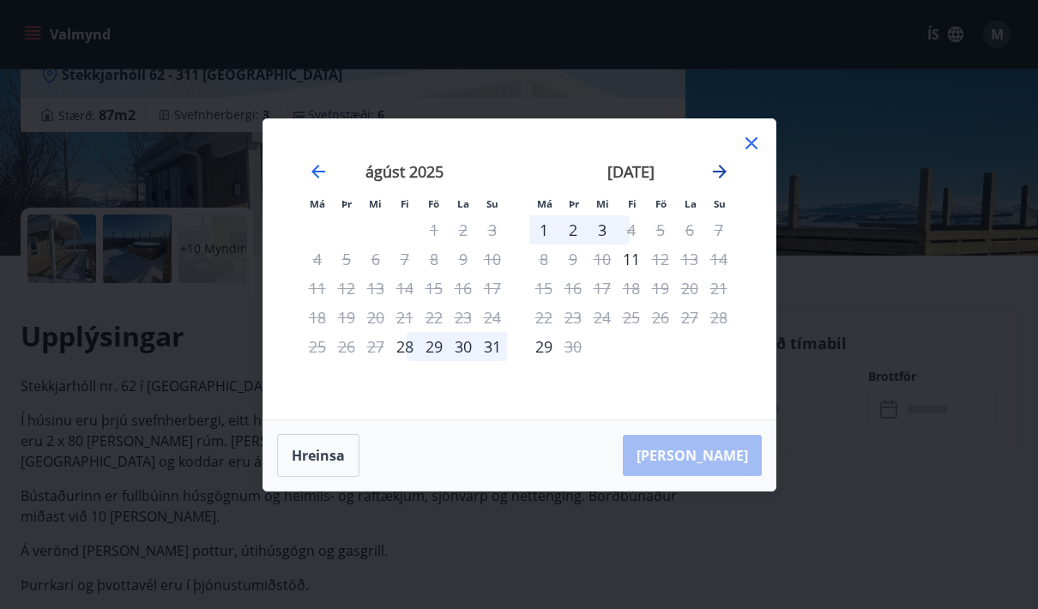
click at [720, 182] on icon "Move forward to switch to the next month." at bounding box center [720, 171] width 21 height 21
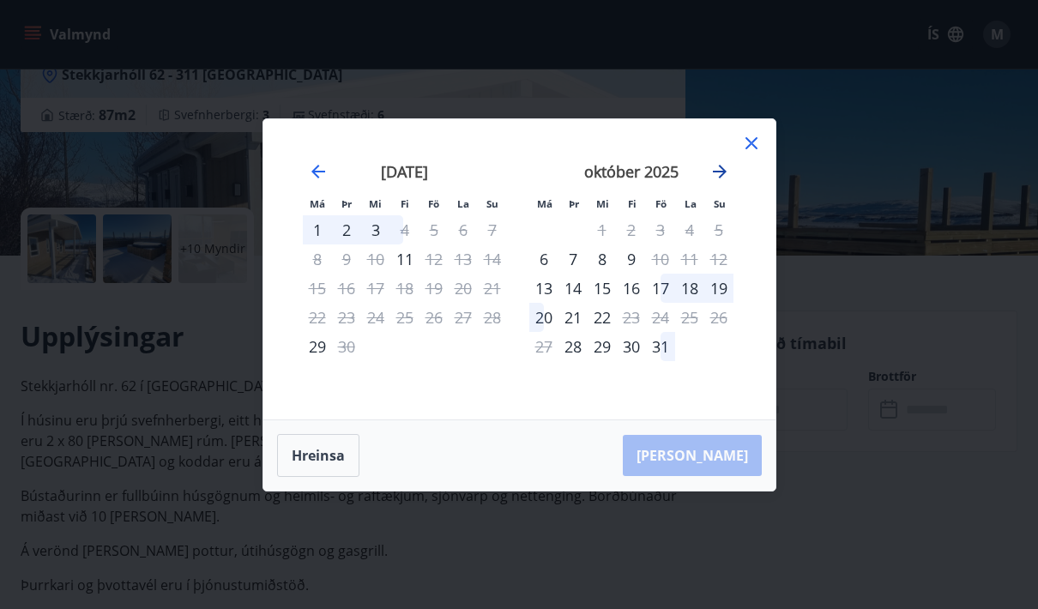
click at [711, 182] on icon "Move forward to switch to the next month." at bounding box center [720, 171] width 21 height 21
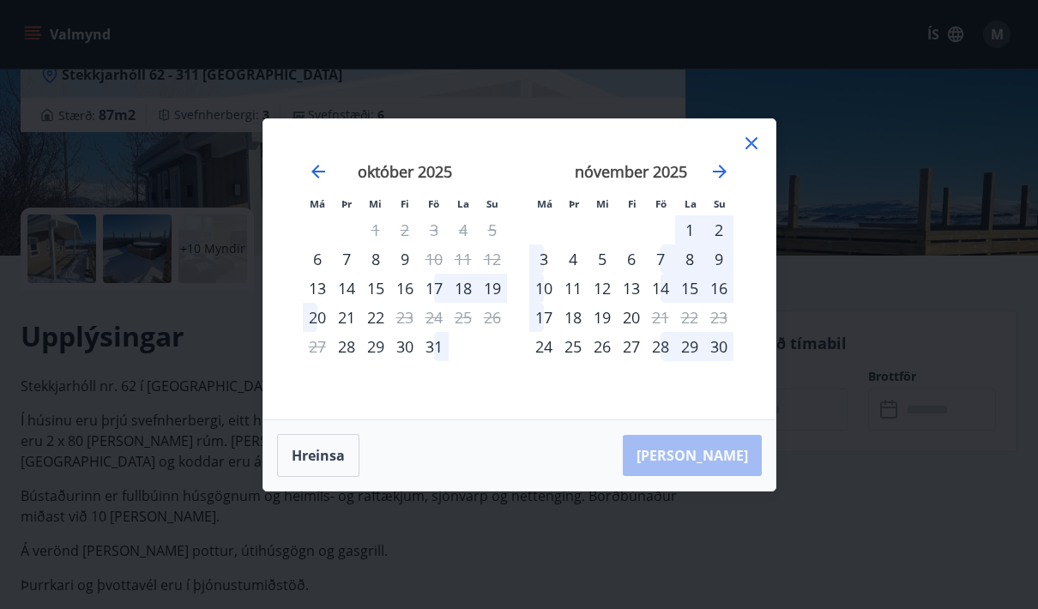
click at [663, 274] on div "7" at bounding box center [660, 259] width 29 height 29
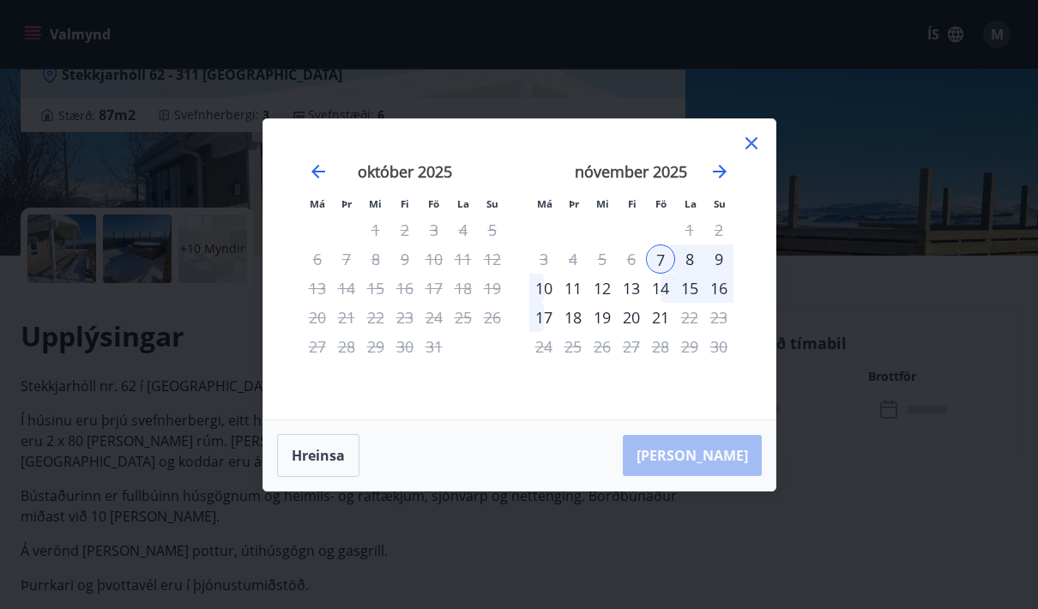
click at [542, 303] on div "10" at bounding box center [544, 288] width 29 height 29
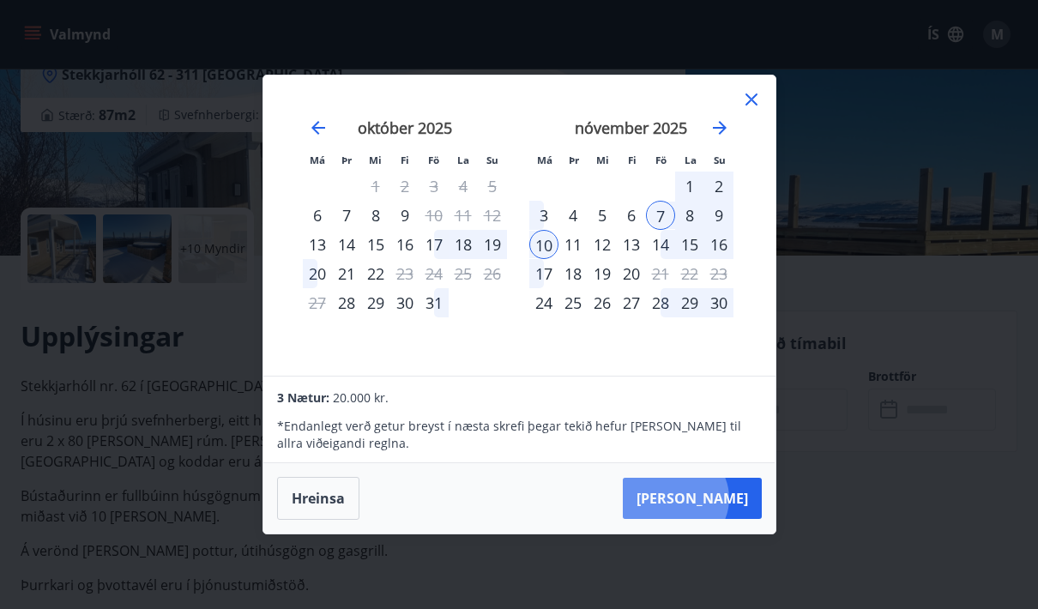
click at [729, 519] on button "Taka Frá" at bounding box center [692, 498] width 139 height 41
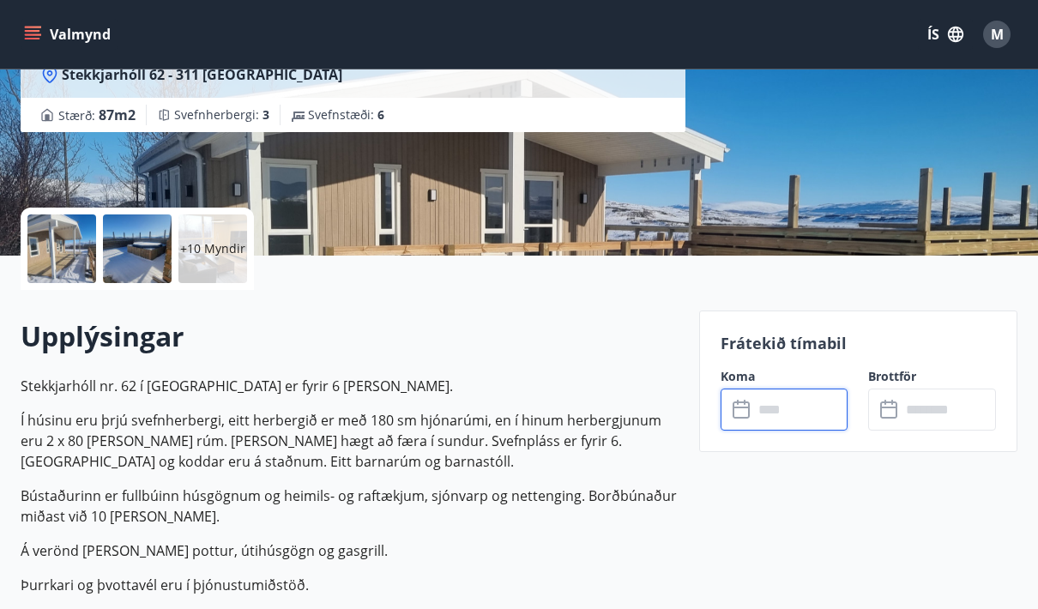
type input "******"
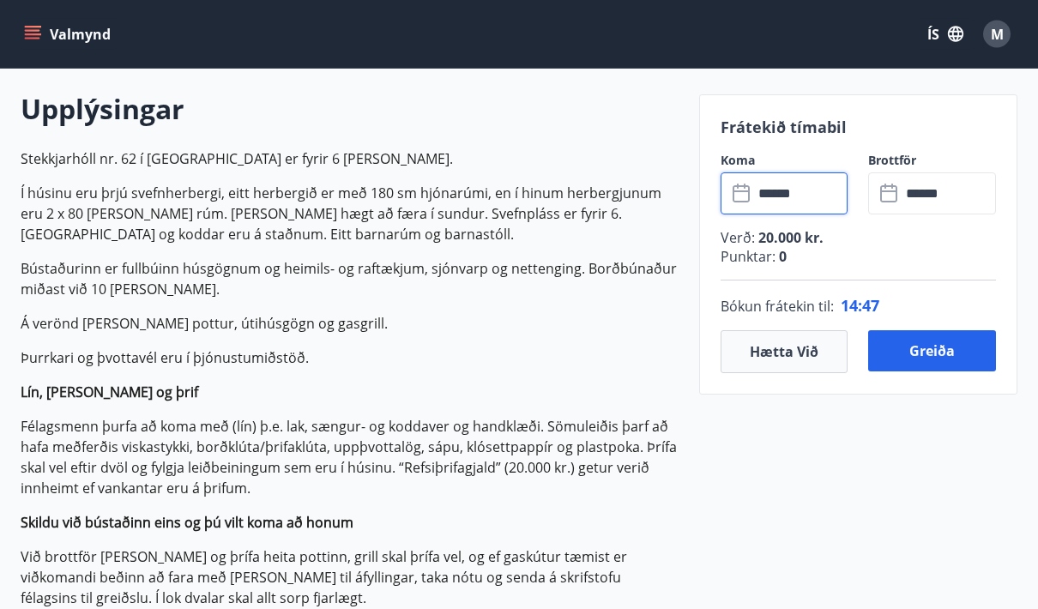
scroll to position [487, 0]
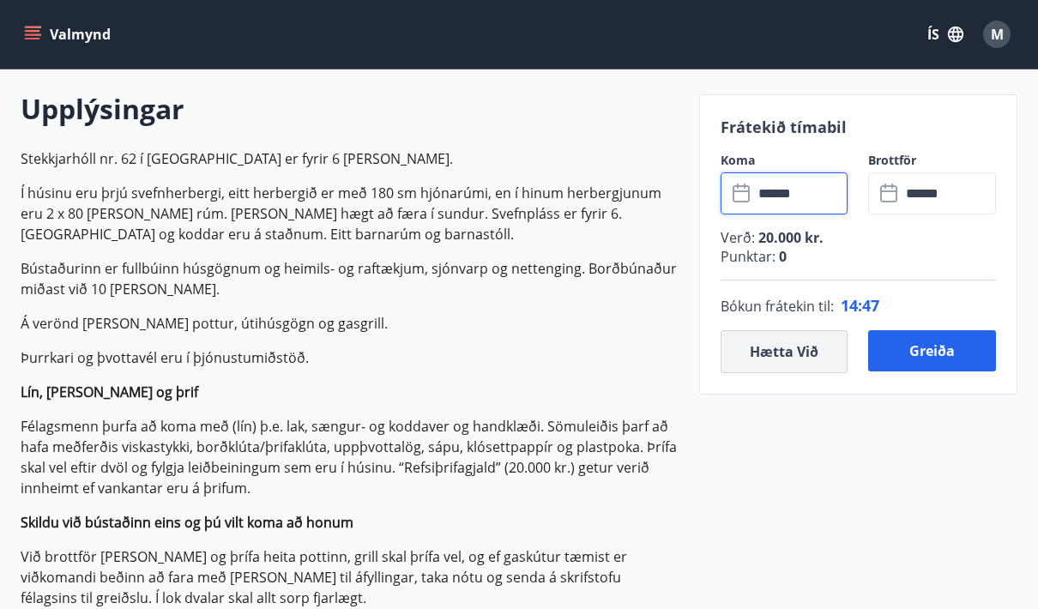
click at [783, 372] on button "Hætta við" at bounding box center [785, 351] width 128 height 43
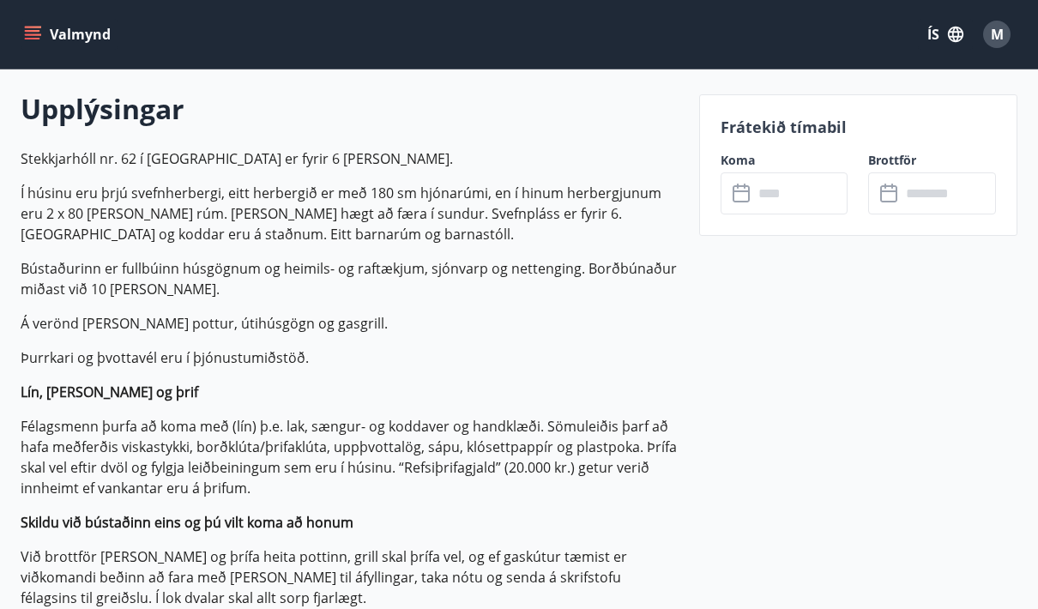
click at [793, 192] on input "text" at bounding box center [801, 194] width 95 height 42
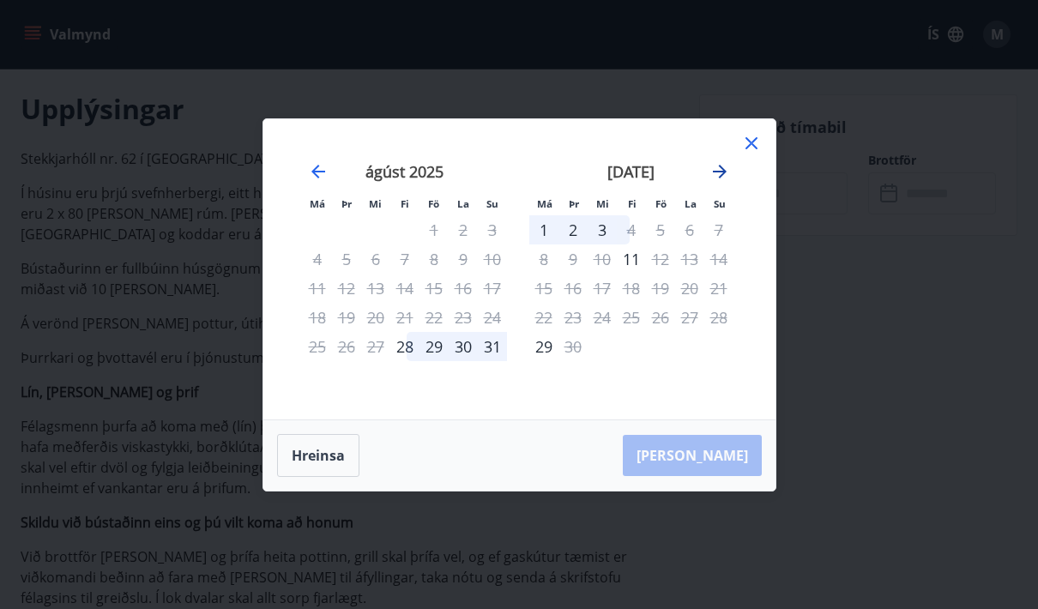
click at [725, 173] on icon "Move forward to switch to the next month." at bounding box center [720, 171] width 21 height 21
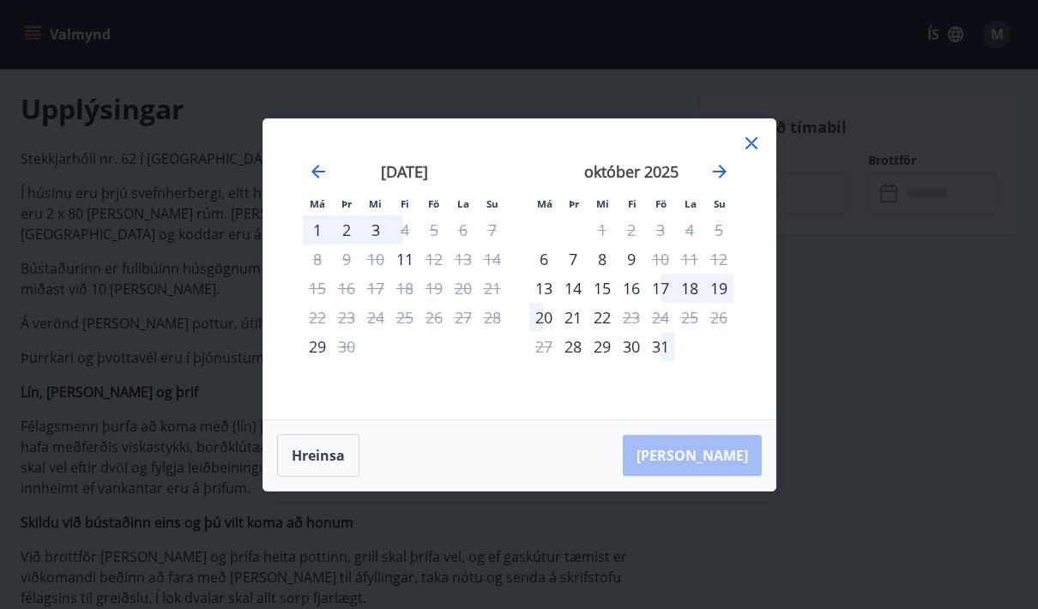
click at [669, 257] on div "10" at bounding box center [660, 259] width 29 height 29
click at [662, 285] on div "17" at bounding box center [660, 288] width 29 height 29
click at [546, 316] on div "20" at bounding box center [544, 317] width 29 height 29
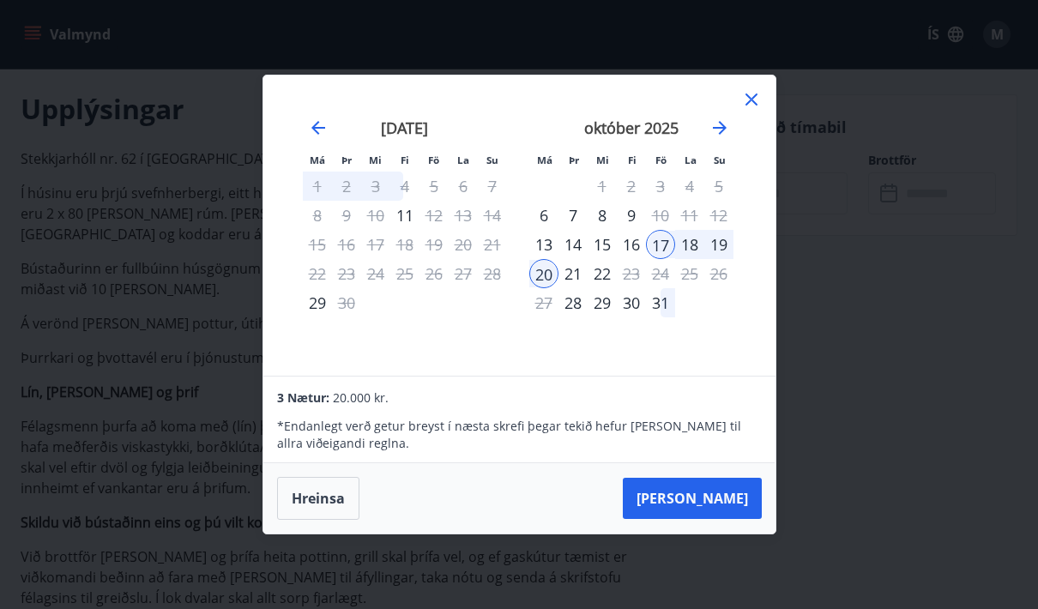
click at [670, 251] on div "17" at bounding box center [660, 244] width 29 height 29
click at [339, 506] on button "Hreinsa" at bounding box center [318, 498] width 82 height 43
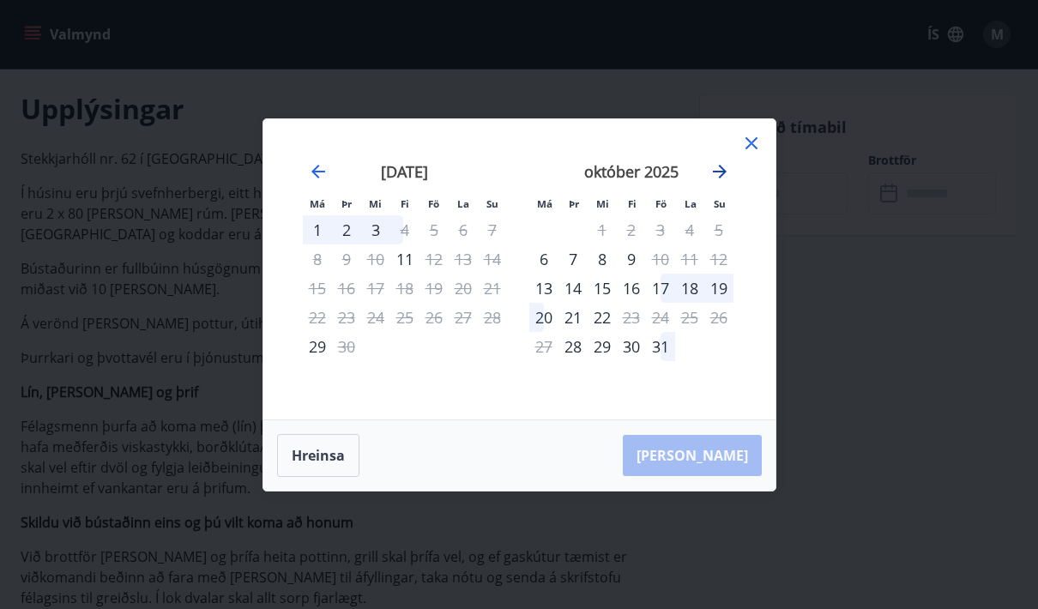
click at [722, 171] on icon "Move forward to switch to the next month." at bounding box center [720, 172] width 14 height 14
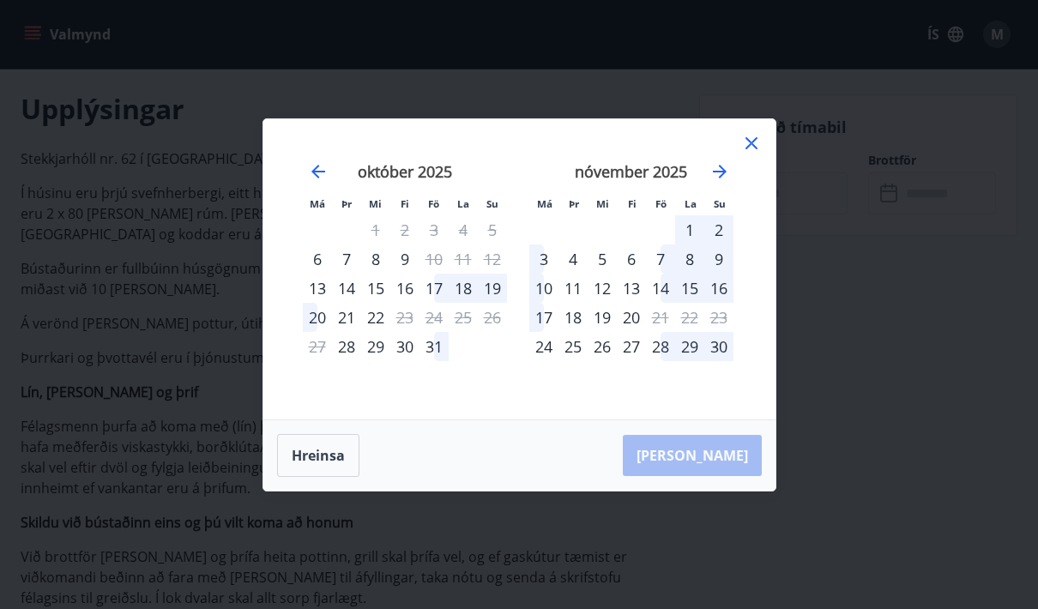
click at [719, 153] on div "nóvember 2025" at bounding box center [632, 178] width 204 height 76
click at [429, 310] on div "24" at bounding box center [434, 317] width 29 height 29
click at [820, 130] on div "Má Þr Mi Fi Fö La Su Má Þr Mi Fi Fö La Su september 2025 1 2 3 4 5 6 7 8 9 10 1…" at bounding box center [519, 304] width 1038 height 609
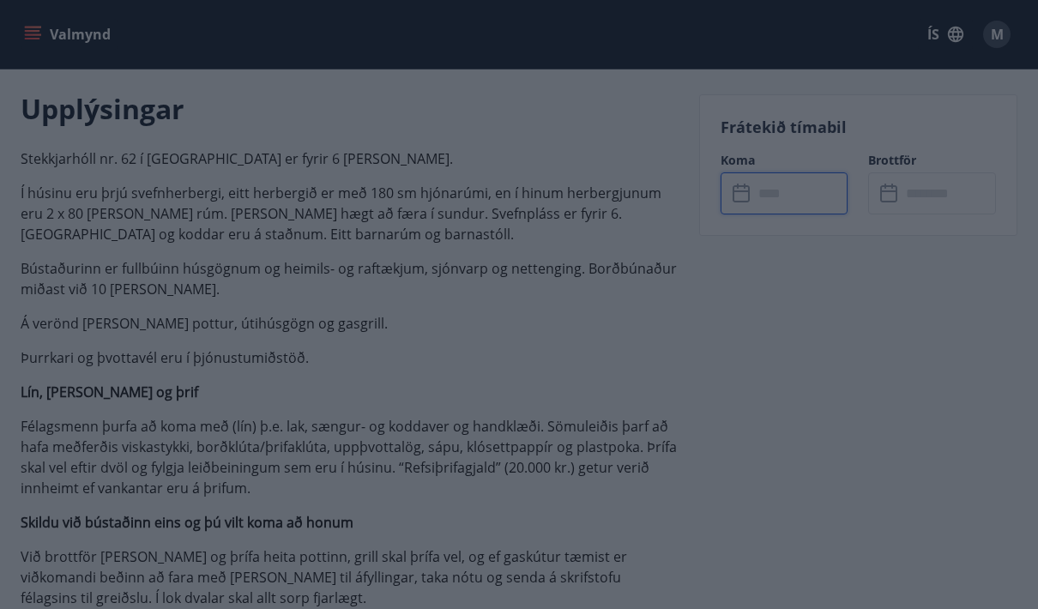
click at [734, 136] on p "Frátekið tímabil" at bounding box center [858, 127] width 275 height 22
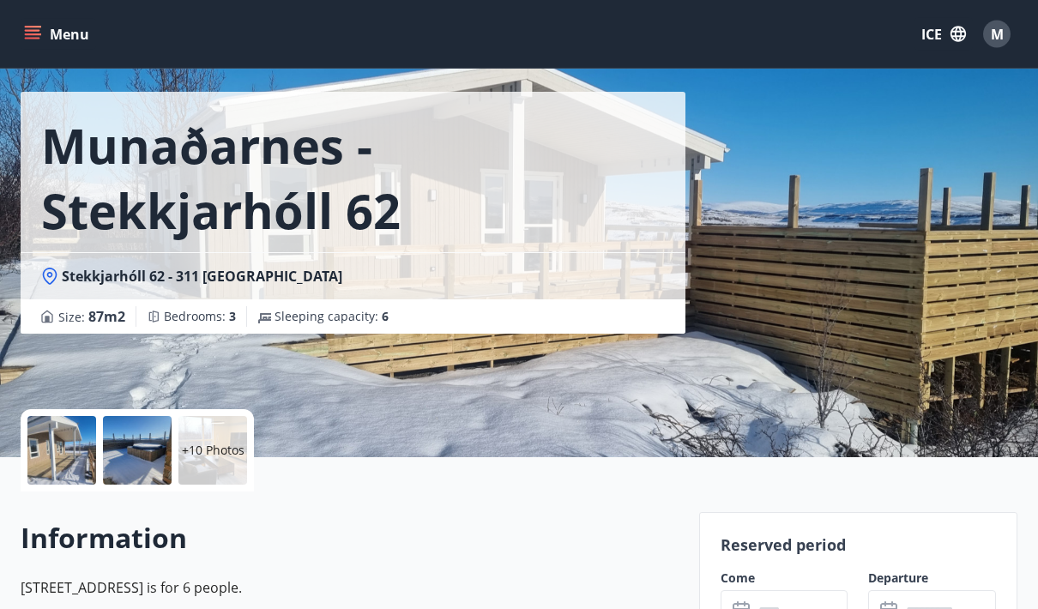
scroll to position [0, 0]
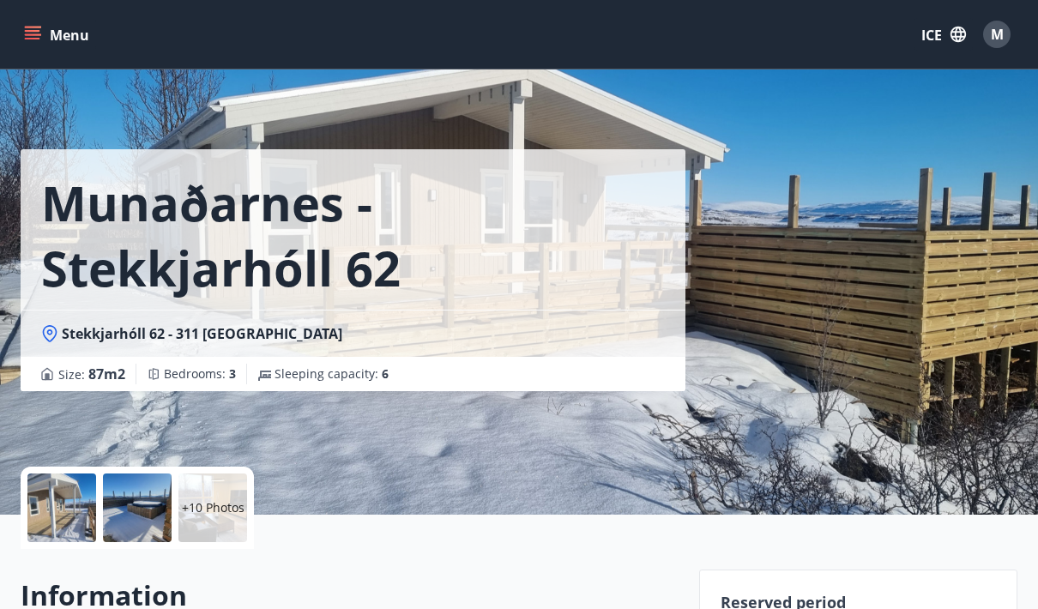
click at [133, 514] on div at bounding box center [137, 508] width 69 height 69
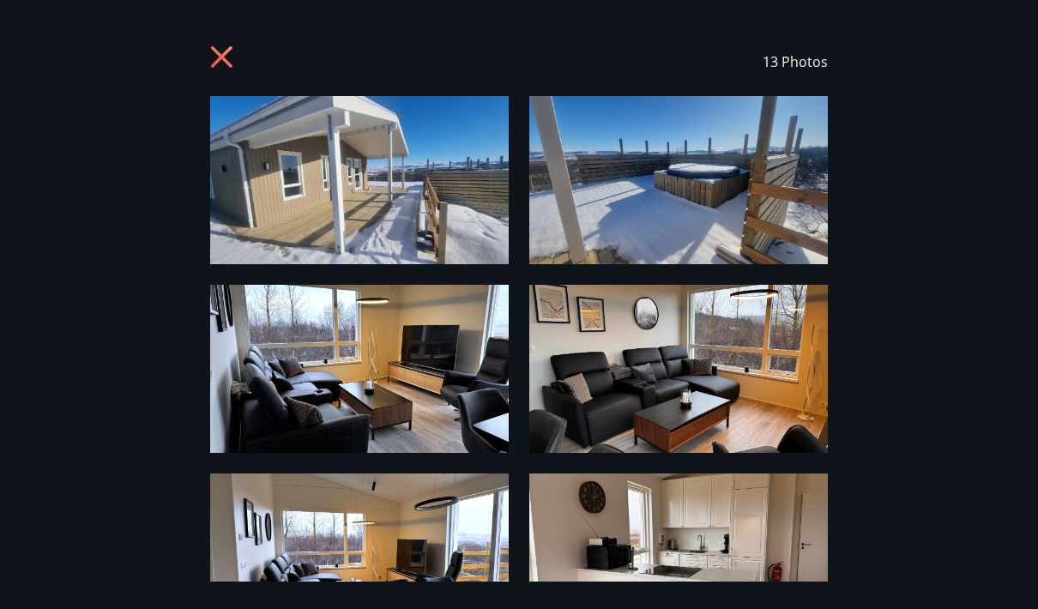
click at [221, 58] on icon at bounding box center [221, 56] width 21 height 21
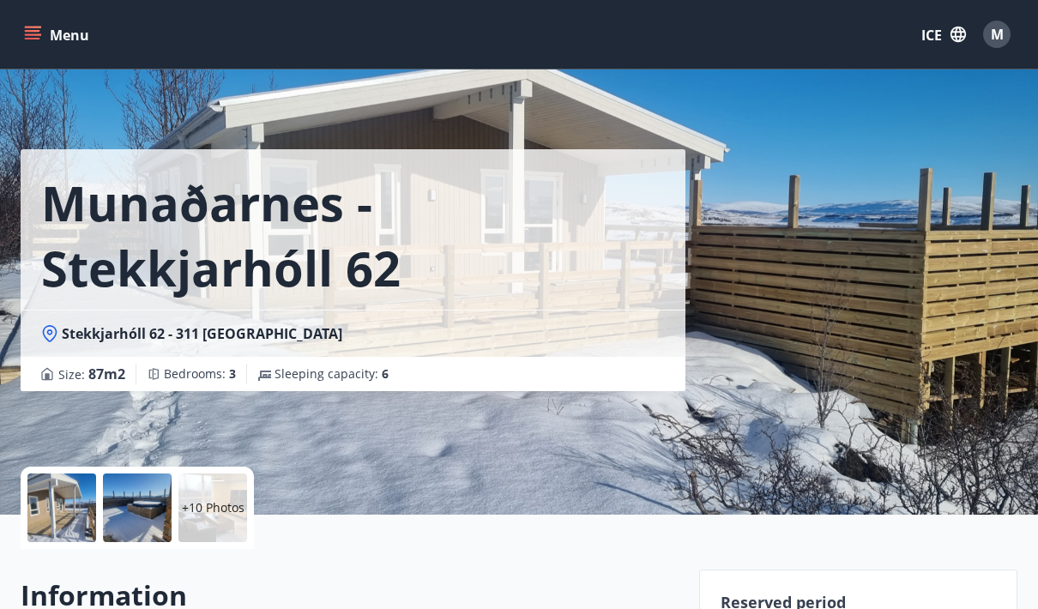
click at [136, 521] on div at bounding box center [137, 508] width 69 height 69
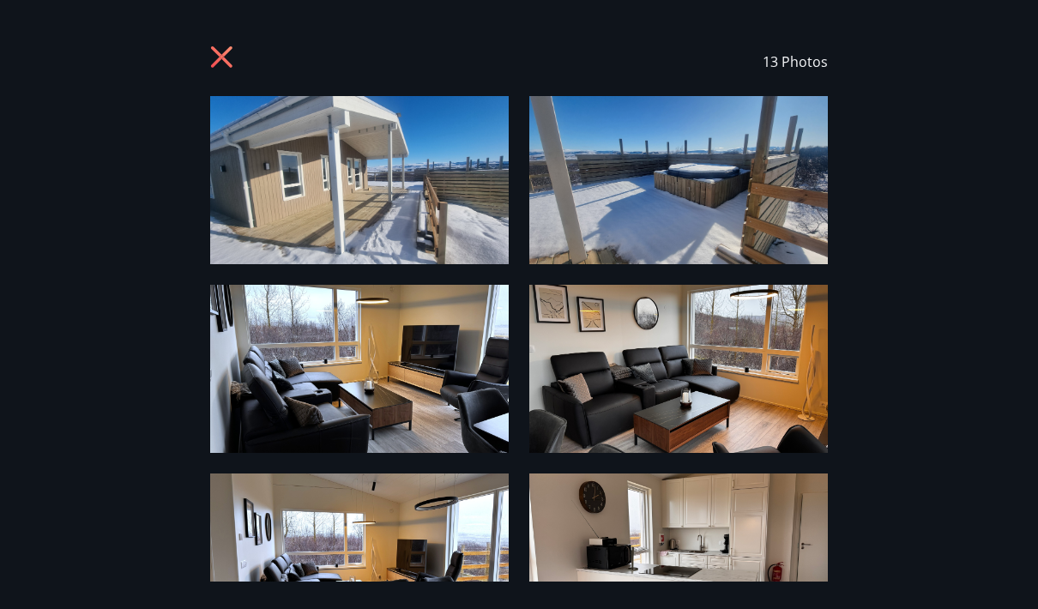
click at [278, 245] on img at bounding box center [359, 180] width 299 height 168
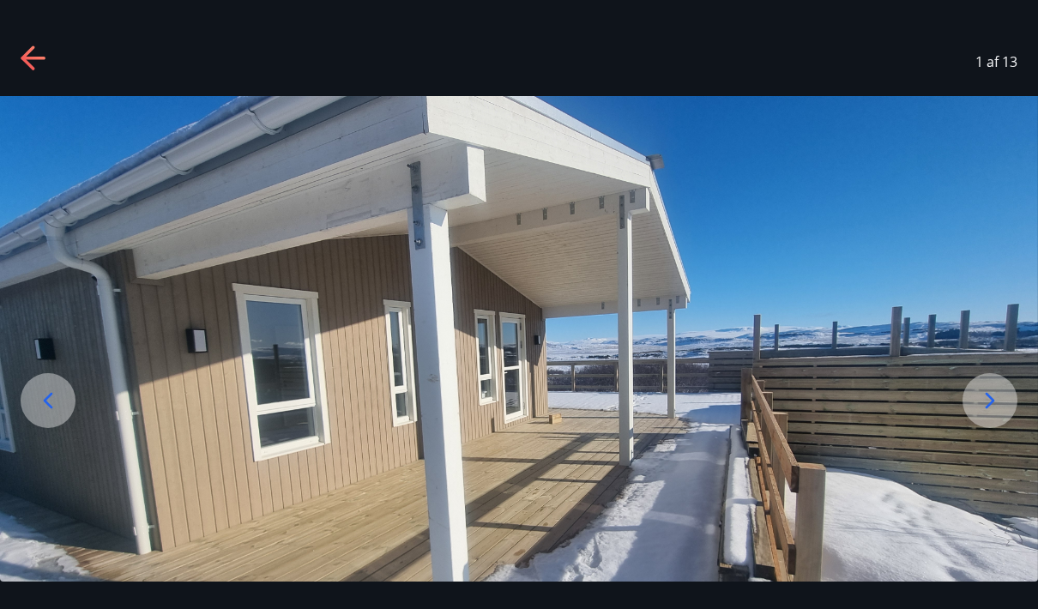
click at [990, 415] on icon at bounding box center [990, 400] width 27 height 27
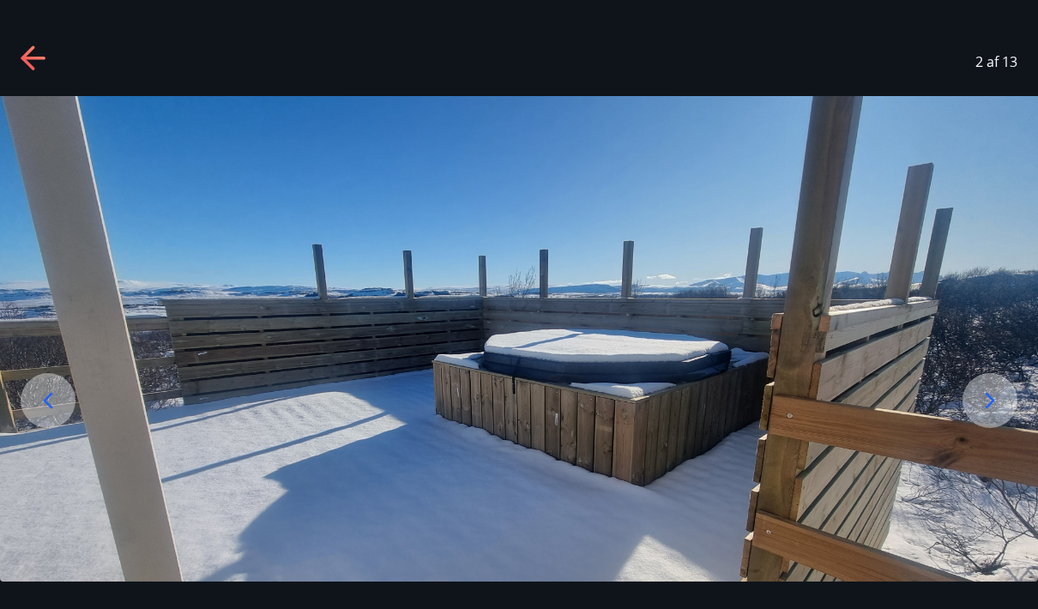
click at [997, 415] on icon at bounding box center [990, 400] width 27 height 27
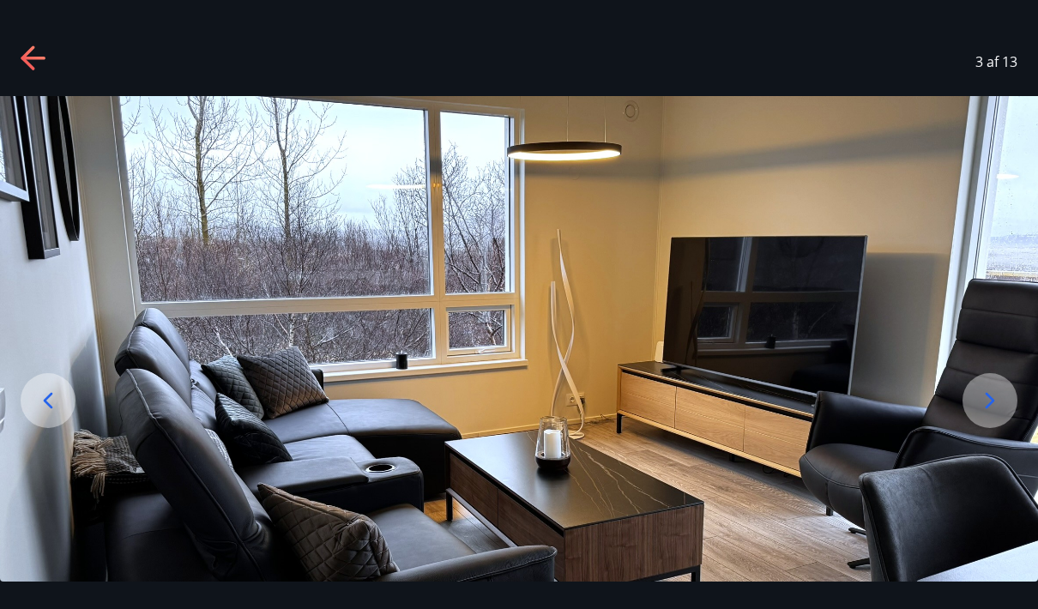
click at [56, 415] on icon at bounding box center [47, 400] width 27 height 27
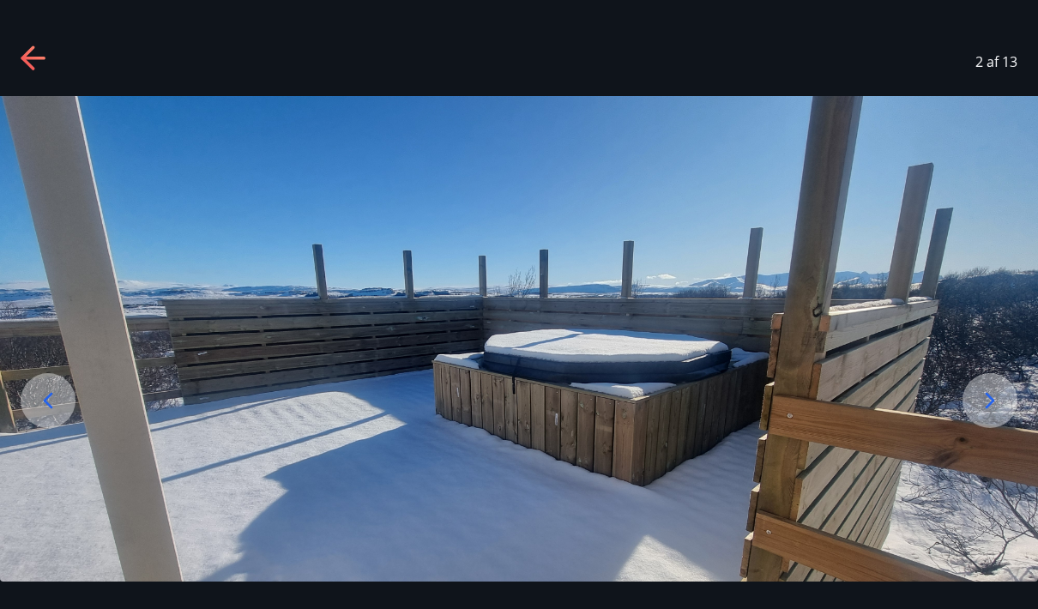
click at [37, 428] on div at bounding box center [48, 400] width 55 height 55
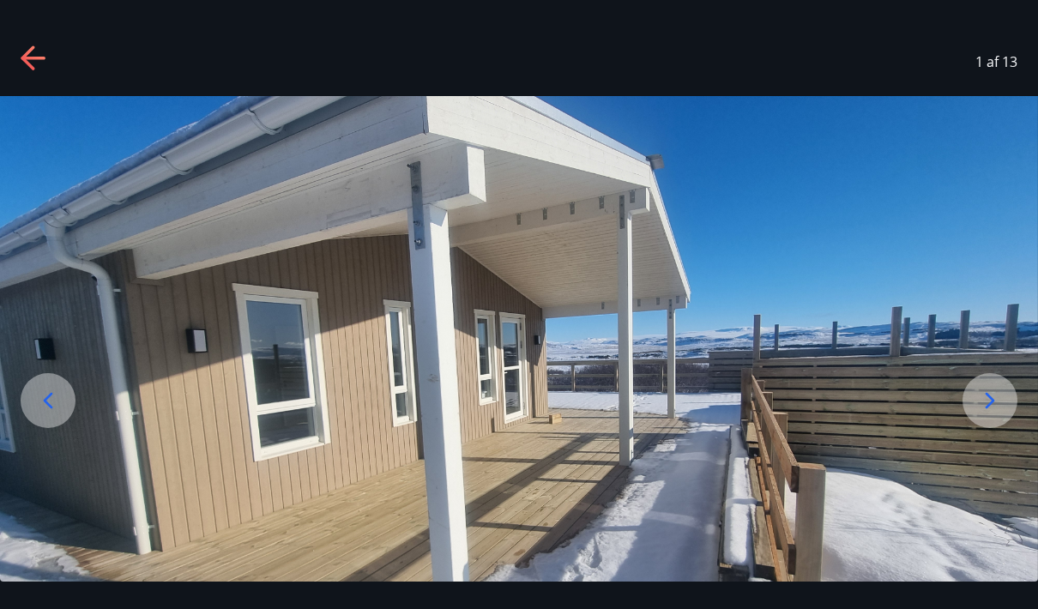
click at [998, 415] on icon at bounding box center [990, 400] width 27 height 27
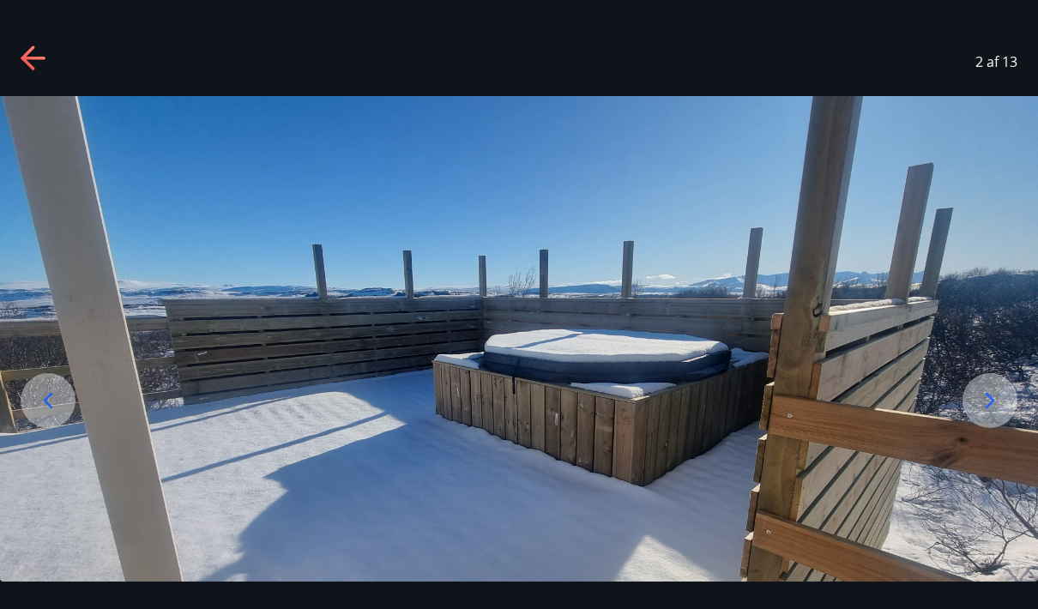
click at [44, 415] on icon at bounding box center [47, 400] width 27 height 27
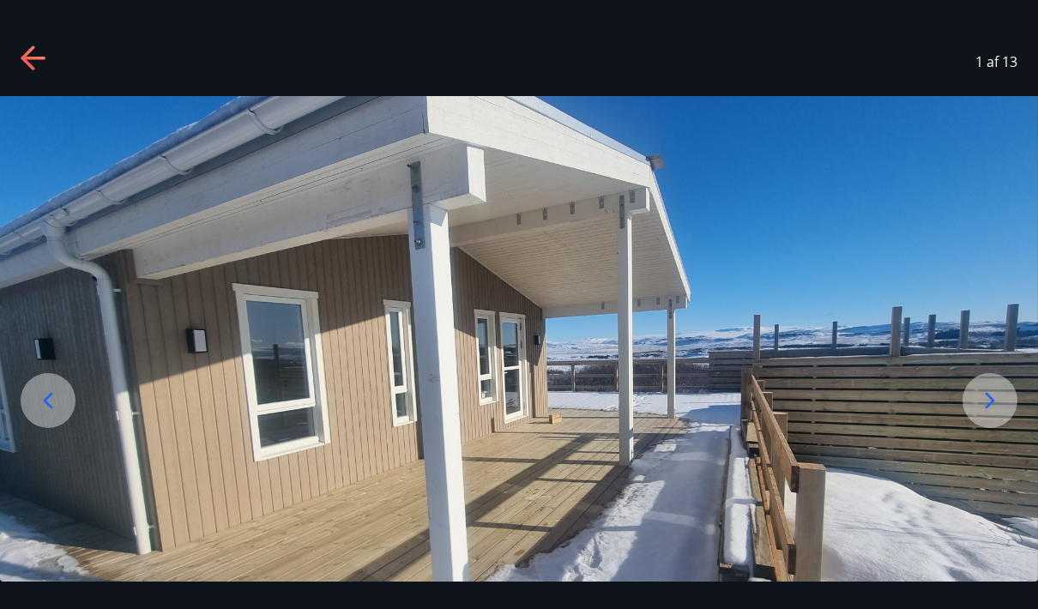
click at [998, 415] on icon at bounding box center [990, 400] width 27 height 27
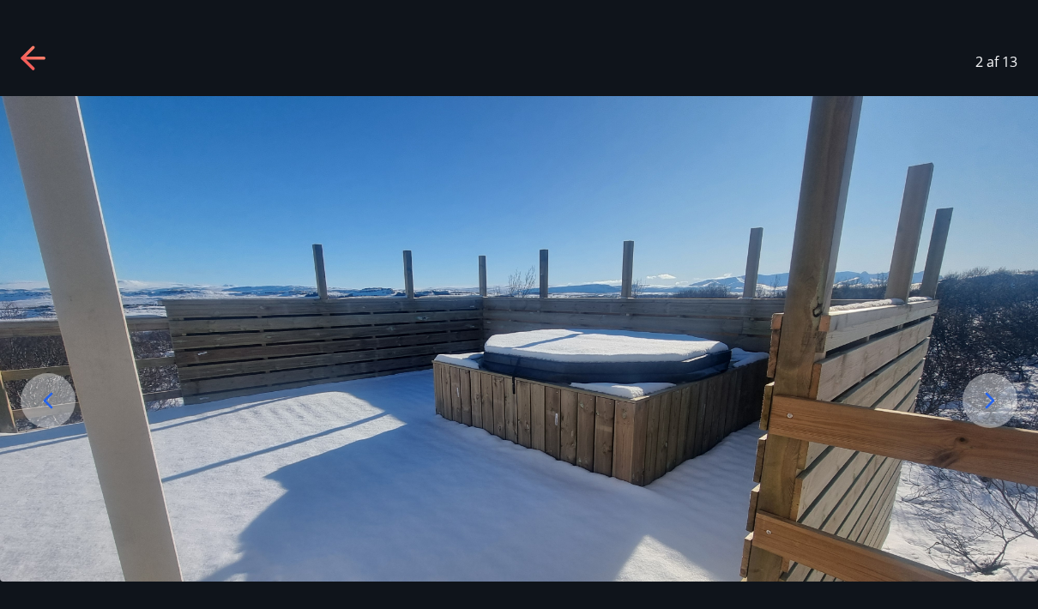
click at [996, 415] on icon at bounding box center [990, 400] width 27 height 27
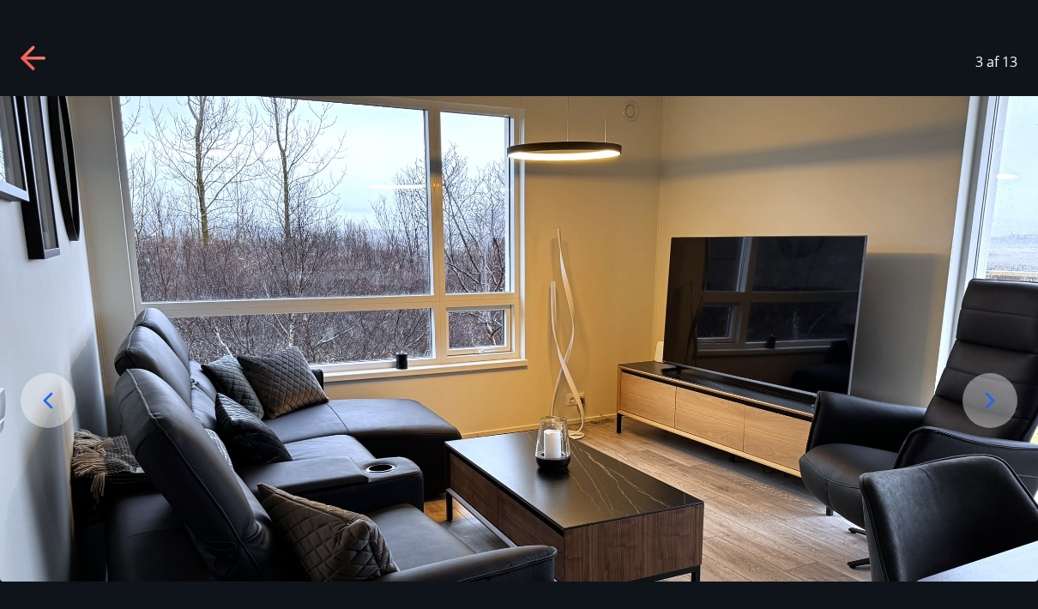
click at [998, 415] on icon at bounding box center [990, 400] width 27 height 27
